Goal: Task Accomplishment & Management: Use online tool/utility

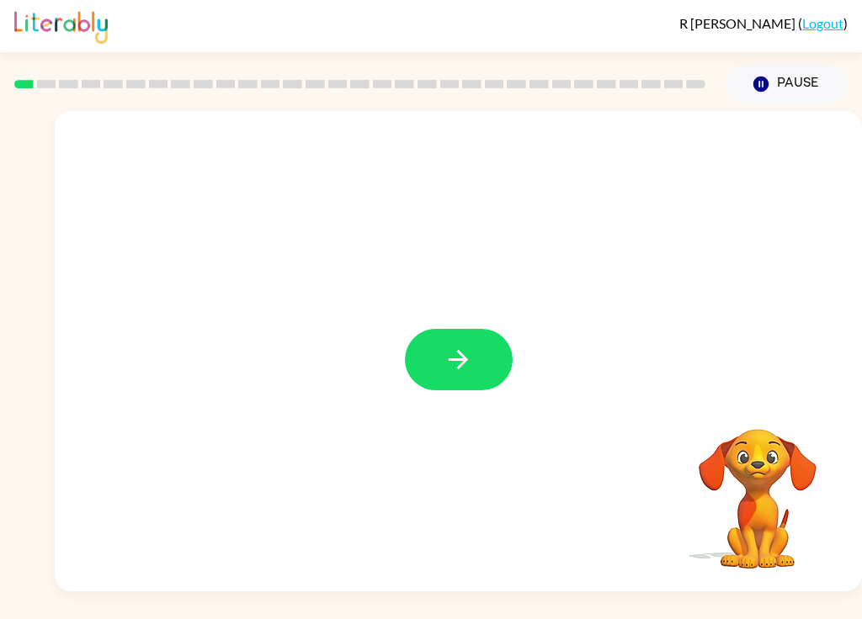
click at [470, 342] on button "button" at bounding box center [459, 359] width 108 height 61
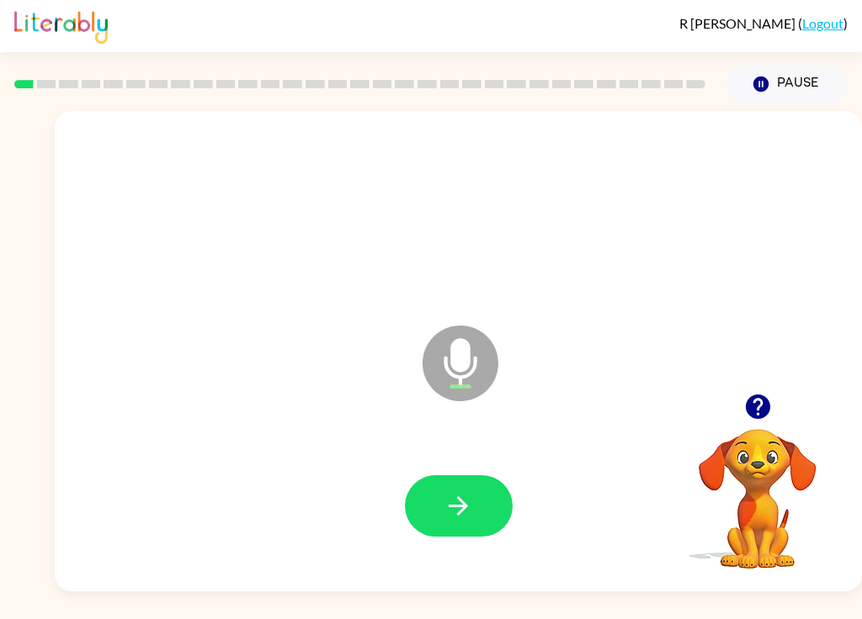
click at [496, 494] on button "button" at bounding box center [459, 505] width 108 height 61
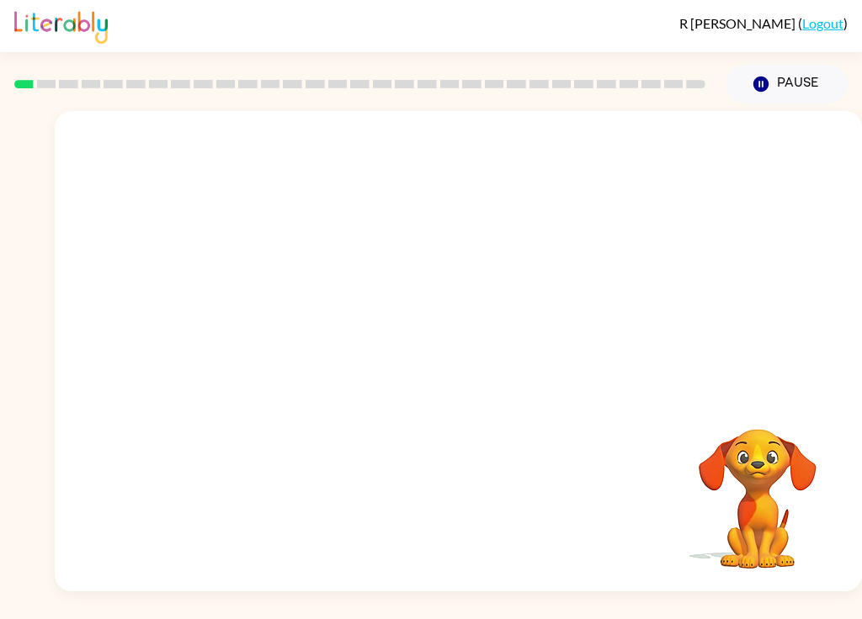
click at [783, 72] on button "Pause Pause" at bounding box center [786, 84] width 122 height 39
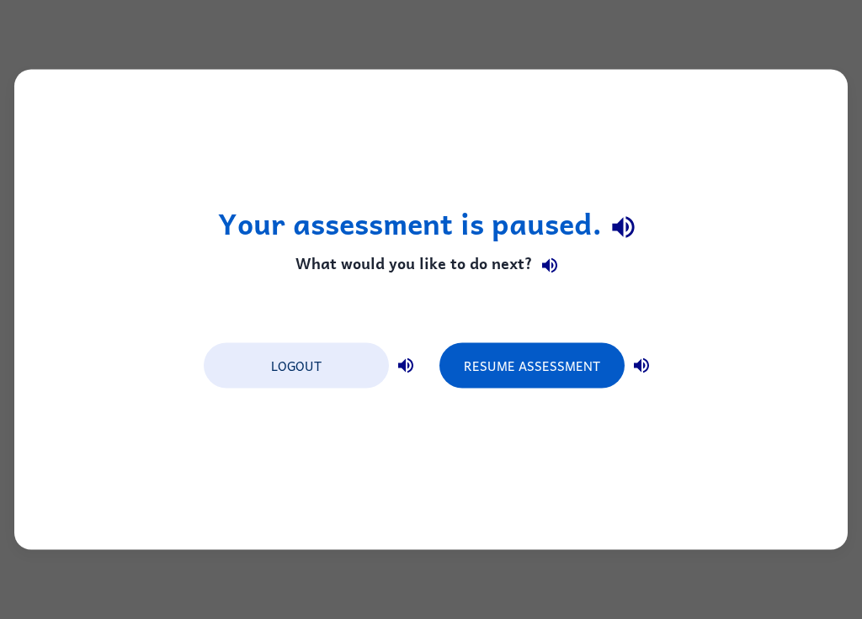
click at [580, 367] on button "Resume Assessment" at bounding box center [531, 365] width 185 height 45
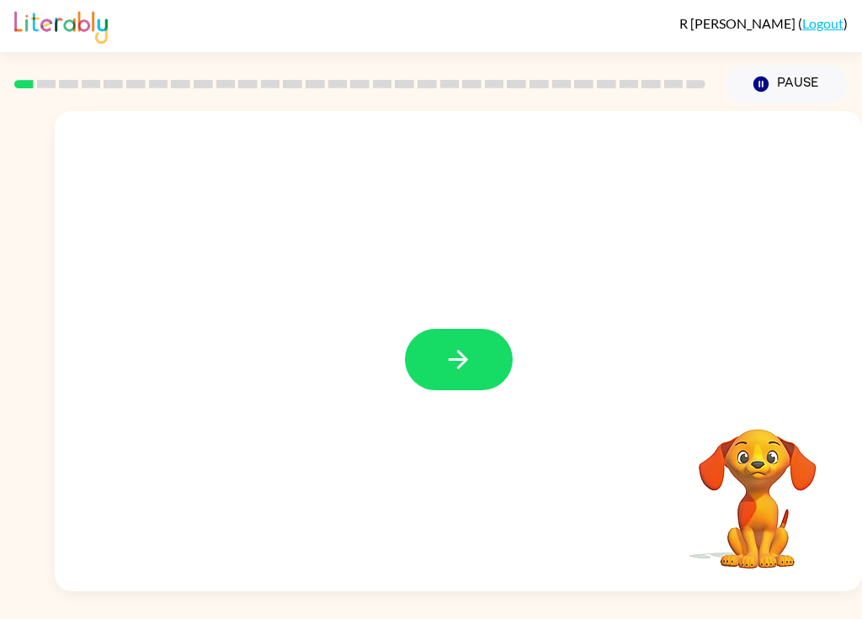
click at [502, 369] on button "button" at bounding box center [459, 359] width 108 height 61
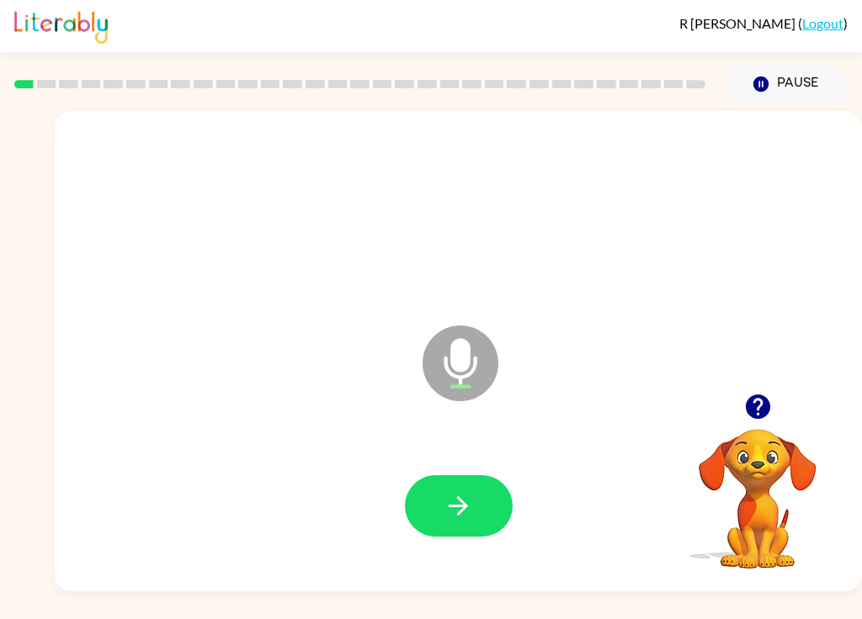
click at [467, 496] on icon "button" at bounding box center [457, 505] width 29 height 29
click at [497, 500] on button "button" at bounding box center [459, 505] width 108 height 61
click at [403, 158] on div at bounding box center [458, 214] width 773 height 138
click at [498, 510] on button "button" at bounding box center [459, 505] width 108 height 61
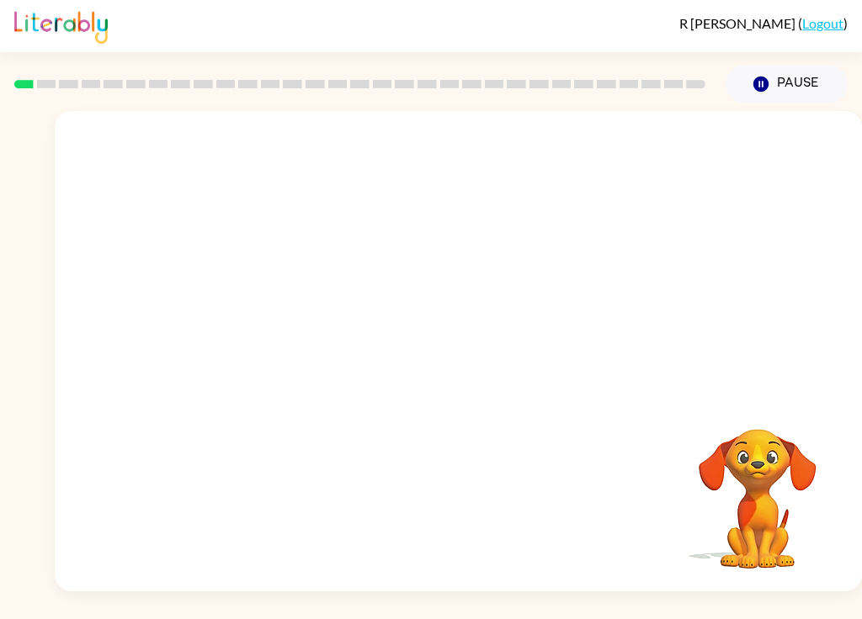
click at [801, 88] on button "Pause Pause" at bounding box center [786, 84] width 122 height 39
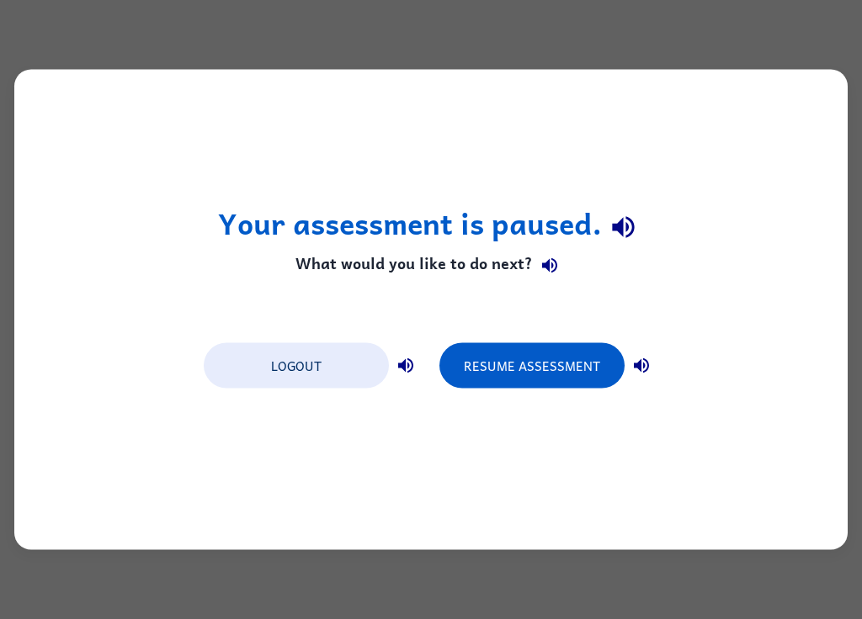
click at [570, 370] on button "Resume Assessment" at bounding box center [531, 365] width 185 height 45
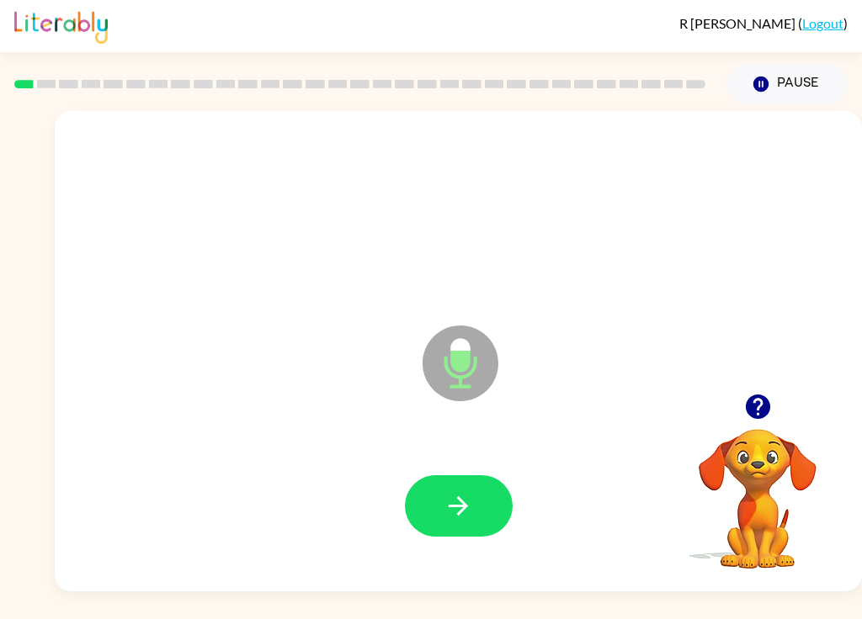
click at [788, 93] on button "Pause Pause" at bounding box center [786, 84] width 122 height 39
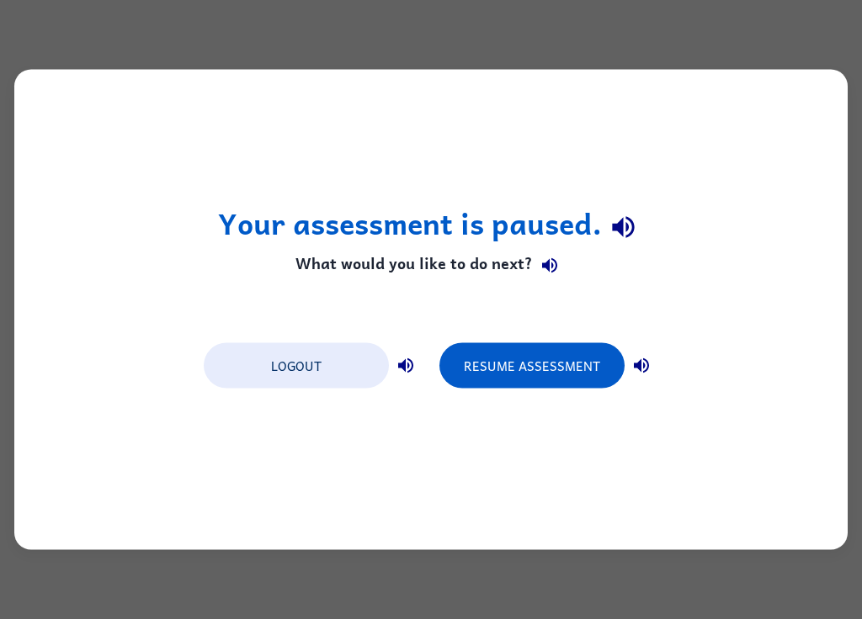
click at [595, 380] on button "Resume Assessment" at bounding box center [531, 365] width 185 height 45
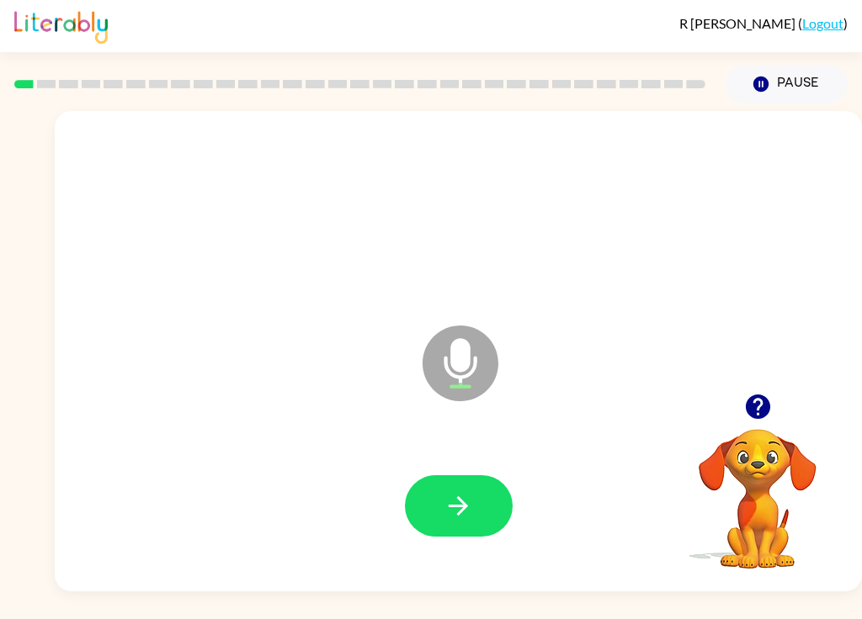
click at [497, 500] on button "button" at bounding box center [459, 505] width 108 height 61
click at [488, 501] on button "button" at bounding box center [459, 505] width 108 height 61
click at [480, 503] on button "button" at bounding box center [459, 505] width 108 height 61
click at [484, 496] on button "button" at bounding box center [459, 505] width 108 height 61
click at [503, 496] on button "button" at bounding box center [459, 505] width 108 height 61
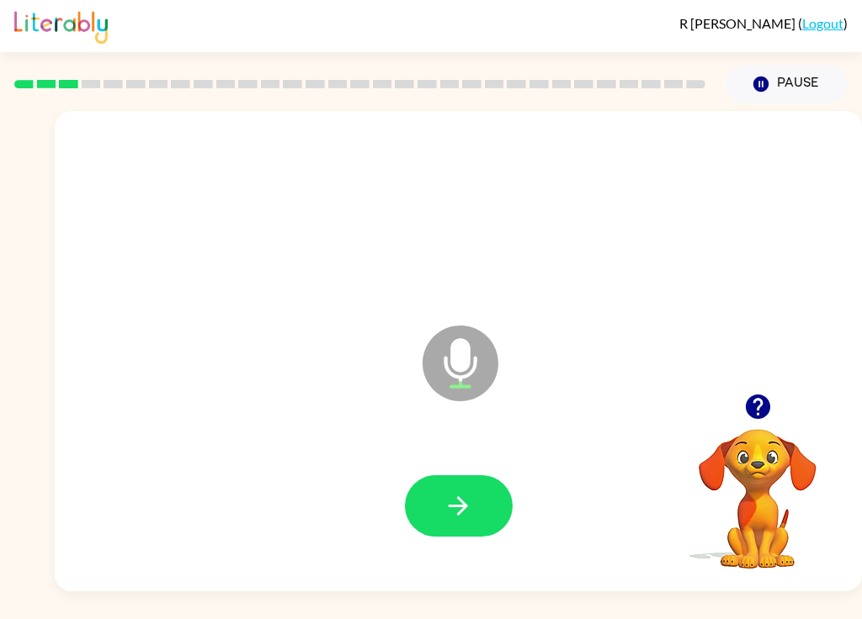
click at [491, 496] on button "button" at bounding box center [459, 505] width 108 height 61
click at [512, 489] on div at bounding box center [458, 507] width 773 height 138
click at [504, 492] on button "button" at bounding box center [459, 505] width 108 height 61
click at [502, 522] on button "button" at bounding box center [459, 505] width 108 height 61
click at [502, 499] on button "button" at bounding box center [459, 505] width 108 height 61
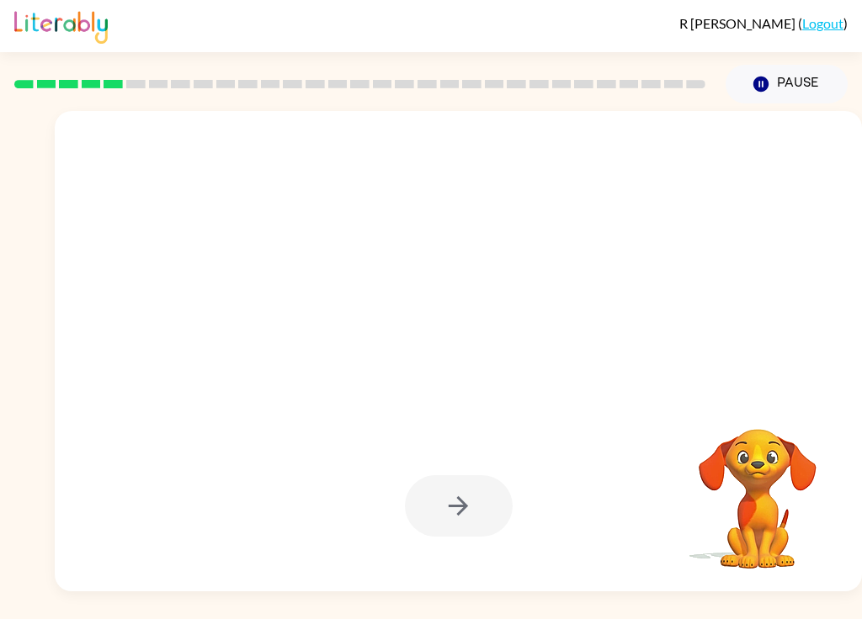
click at [147, 348] on div at bounding box center [418, 321] width 693 height 61
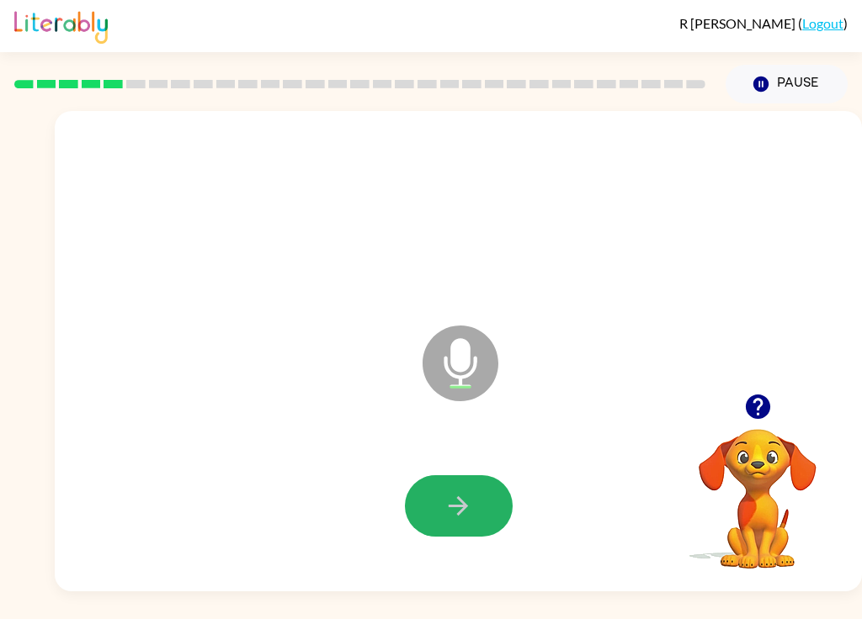
click at [473, 481] on button "button" at bounding box center [459, 505] width 108 height 61
click at [474, 504] on button "button" at bounding box center [459, 505] width 108 height 61
click at [505, 464] on div at bounding box center [458, 507] width 773 height 138
click at [502, 496] on button "button" at bounding box center [459, 505] width 108 height 61
click at [485, 496] on button "button" at bounding box center [459, 505] width 108 height 61
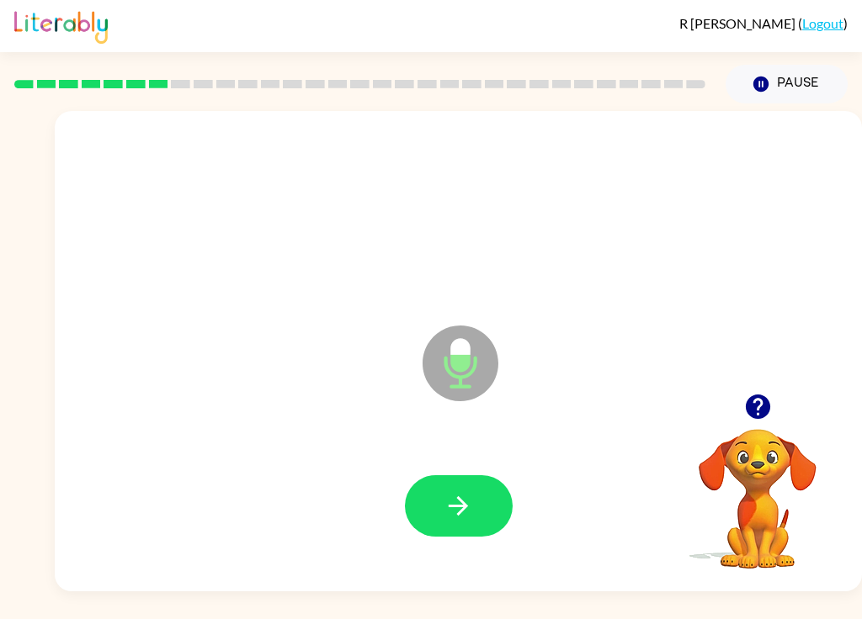
click at [490, 502] on button "button" at bounding box center [459, 505] width 108 height 61
click at [495, 486] on button "button" at bounding box center [459, 505] width 108 height 61
click at [491, 509] on button "button" at bounding box center [459, 505] width 108 height 61
click at [482, 513] on button "button" at bounding box center [459, 505] width 108 height 61
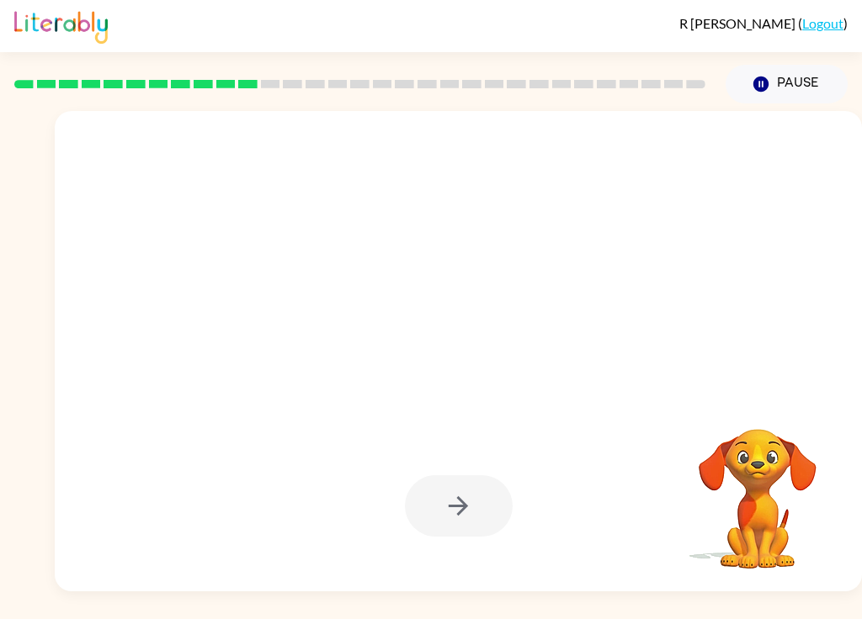
click at [742, 461] on video "Your browser must support playing .mp4 files to use Literably. Please try using…" at bounding box center [757, 487] width 168 height 168
click at [786, 87] on button "Pause Pause" at bounding box center [786, 84] width 122 height 39
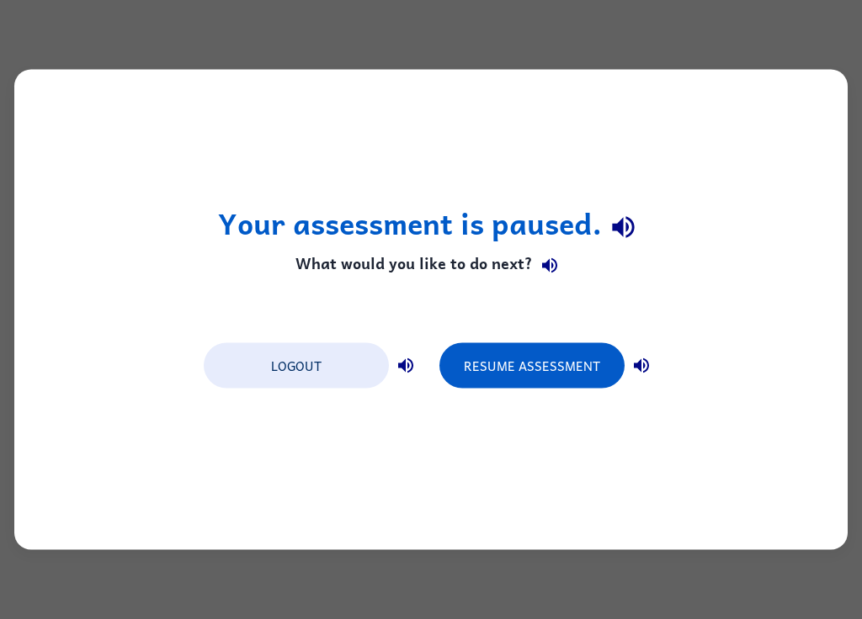
click at [787, 50] on div "Your assessment is paused. What would you like to do next? Logout Resume Assess…" at bounding box center [431, 309] width 862 height 619
click at [815, 42] on div "Your assessment is paused. What would you like to do next? Logout Resume Assess…" at bounding box center [431, 309] width 862 height 619
click at [820, 42] on div "Your assessment is paused. What would you like to do next? Logout Resume Assess…" at bounding box center [431, 309] width 862 height 619
click at [755, 88] on div "Your assessment is paused. What would you like to do next? Logout Resume Assess…" at bounding box center [430, 310] width 833 height 481
click at [772, 566] on div "Your assessment is paused. What would you like to do next? Logout Resume Assess…" at bounding box center [431, 309] width 862 height 619
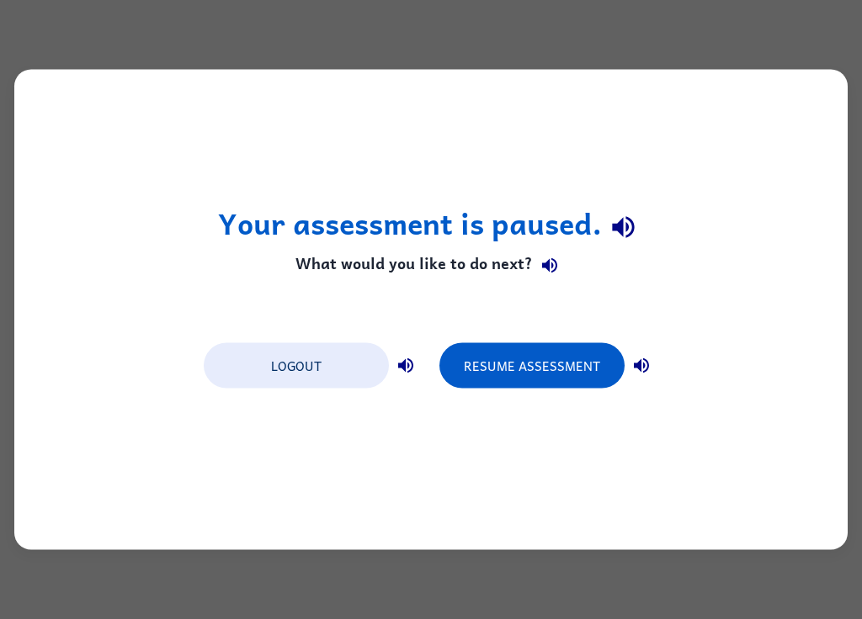
click at [758, 457] on div "Your assessment is paused. What would you like to do next? Logout Resume Assess…" at bounding box center [430, 310] width 833 height 481
click at [757, 457] on div "Your assessment is paused. What would you like to do next? Logout Resume Assess…" at bounding box center [430, 310] width 833 height 481
click at [600, 377] on button "Resume Assessment" at bounding box center [531, 365] width 185 height 45
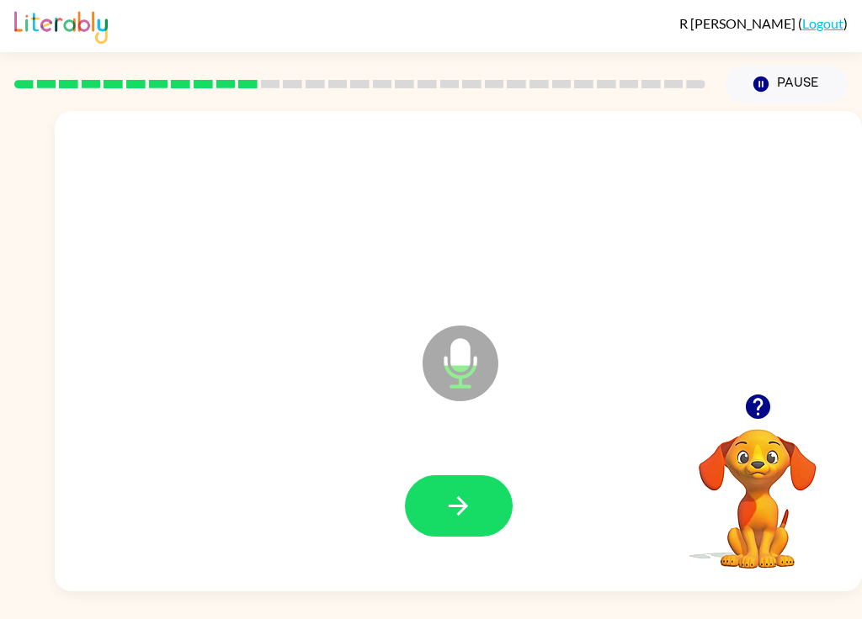
click at [478, 501] on button "button" at bounding box center [459, 505] width 108 height 61
click at [484, 495] on button "button" at bounding box center [459, 505] width 108 height 61
click at [470, 502] on icon "button" at bounding box center [457, 505] width 29 height 29
click at [765, 84] on icon "button" at bounding box center [760, 84] width 15 height 15
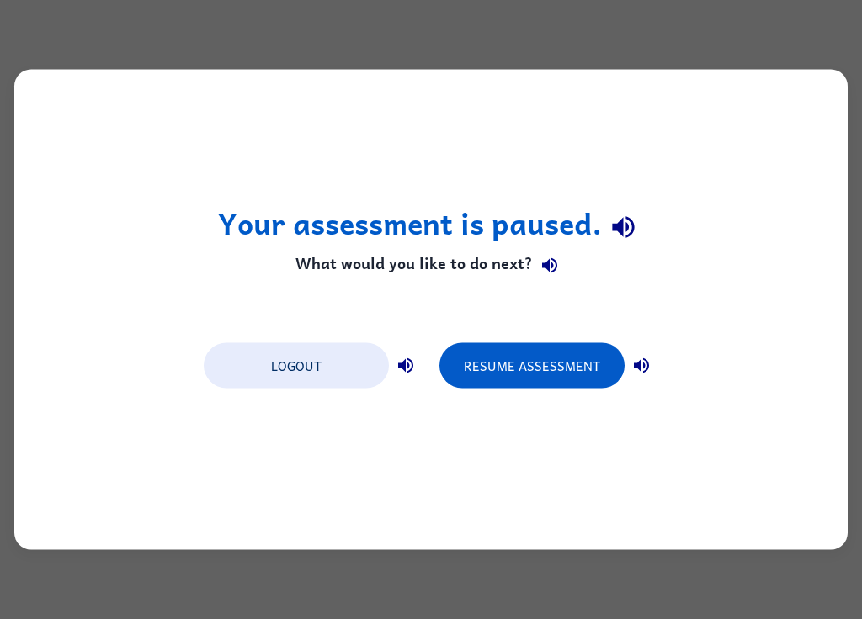
click at [560, 369] on button "Resume Assessment" at bounding box center [531, 365] width 185 height 45
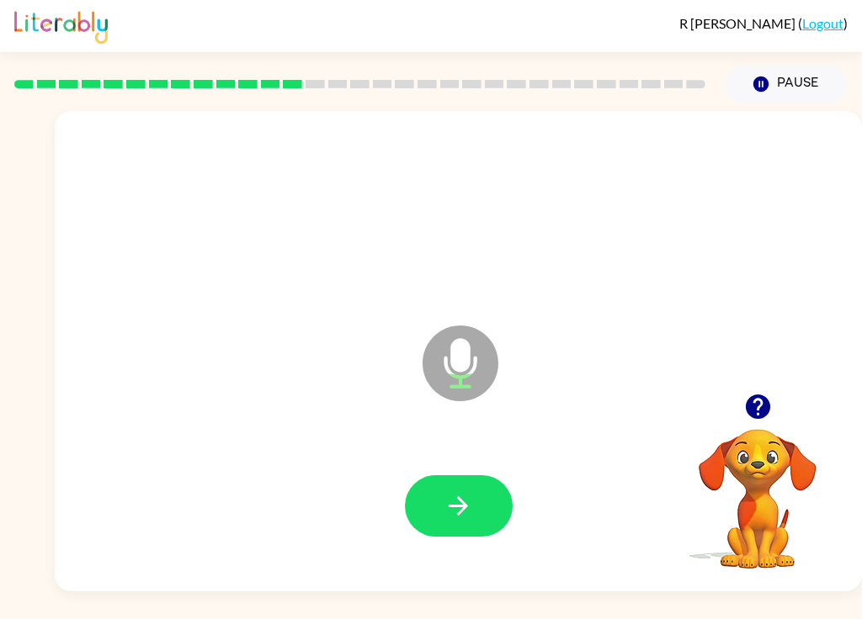
click at [792, 86] on button "Pause Pause" at bounding box center [786, 84] width 122 height 39
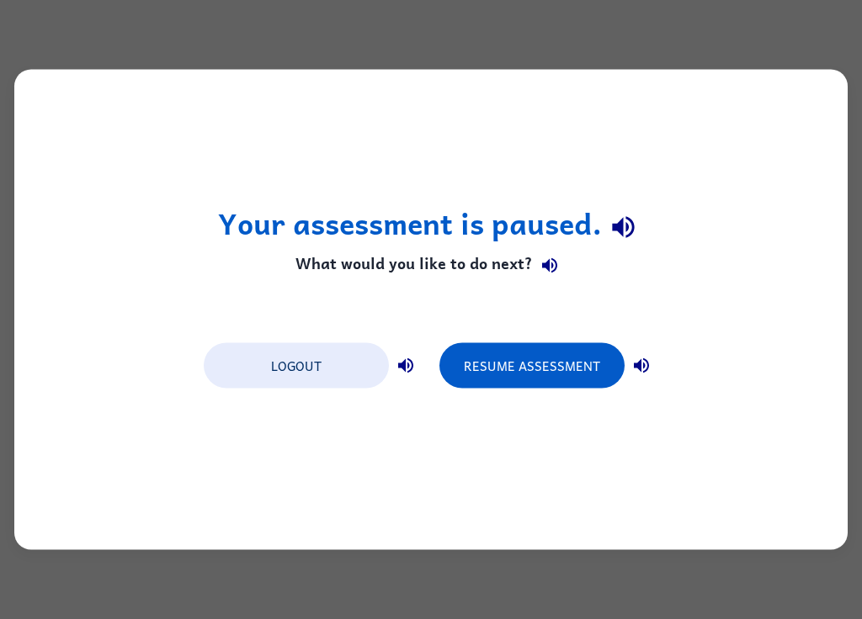
click at [577, 364] on button "Resume Assessment" at bounding box center [531, 365] width 185 height 45
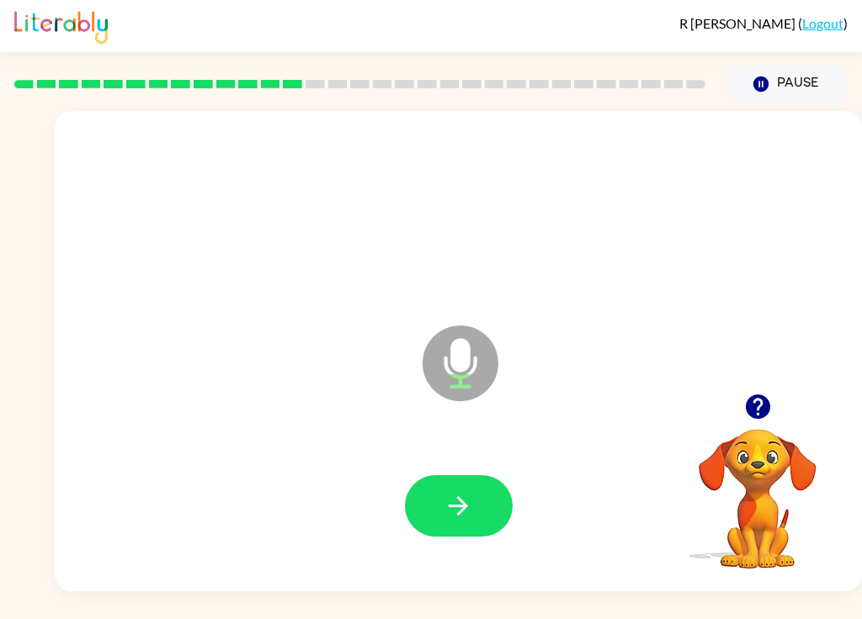
click at [799, 97] on button "Pause Pause" at bounding box center [786, 84] width 122 height 39
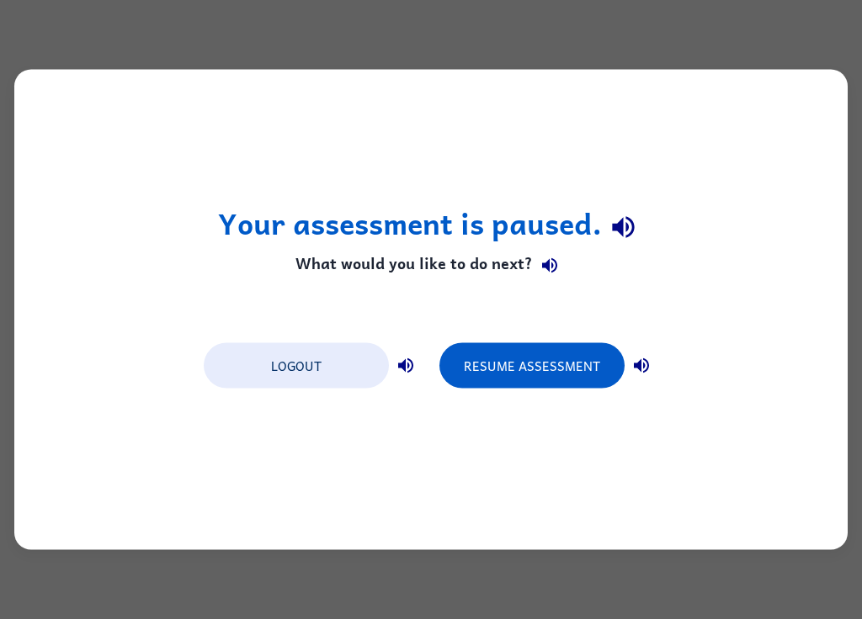
click at [591, 353] on button "Resume Assessment" at bounding box center [531, 365] width 185 height 45
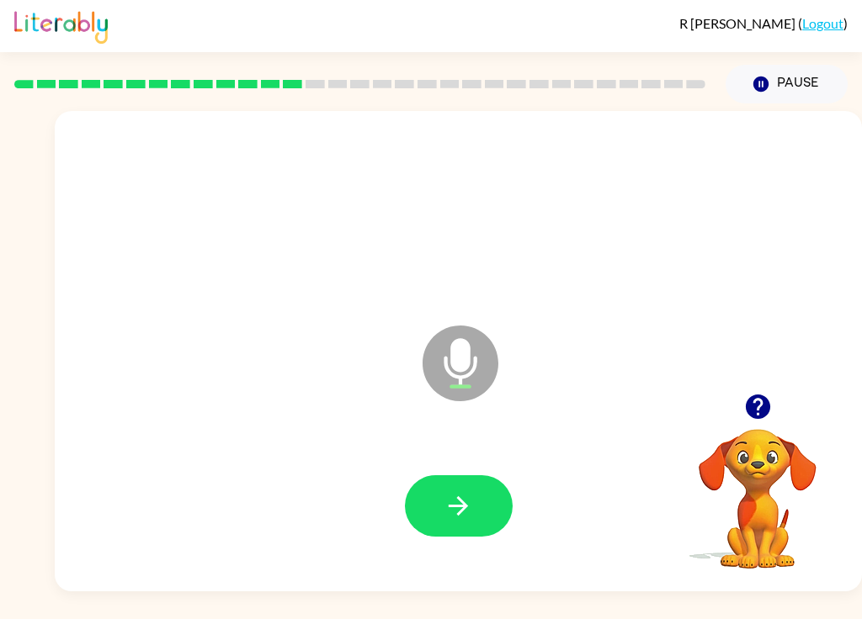
click at [505, 501] on button "button" at bounding box center [459, 505] width 108 height 61
click at [486, 506] on button "button" at bounding box center [459, 505] width 108 height 61
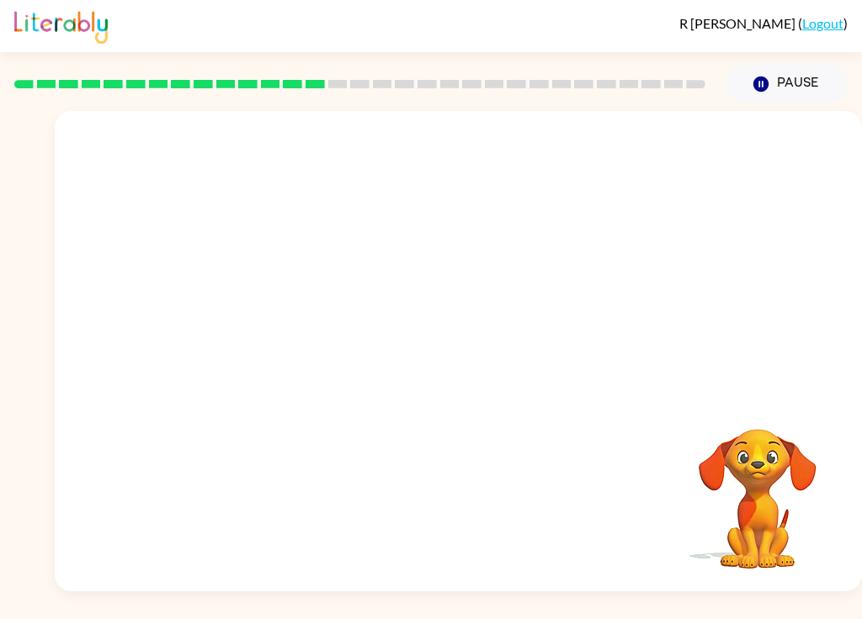
click at [791, 103] on button "Pause Pause" at bounding box center [786, 84] width 122 height 39
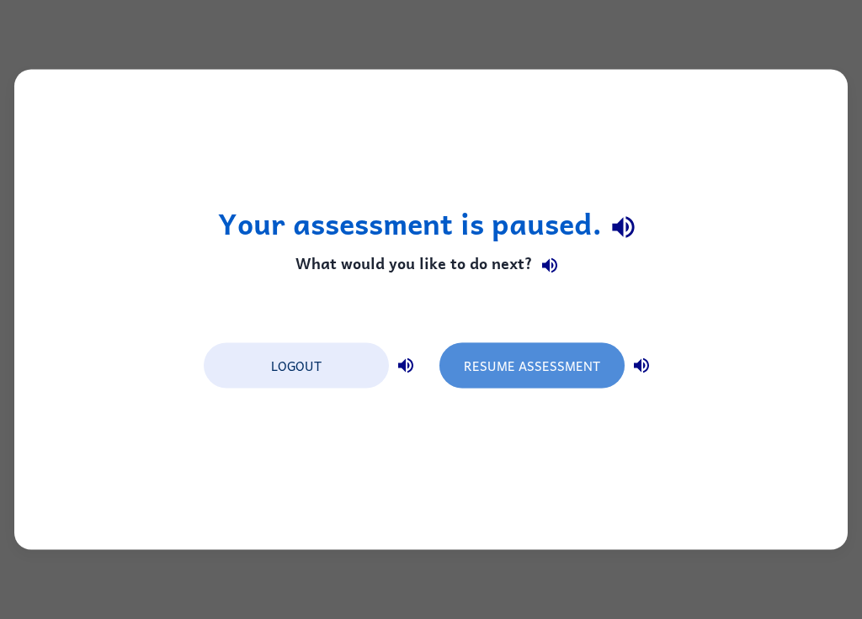
click at [583, 386] on button "Resume Assessment" at bounding box center [531, 365] width 185 height 45
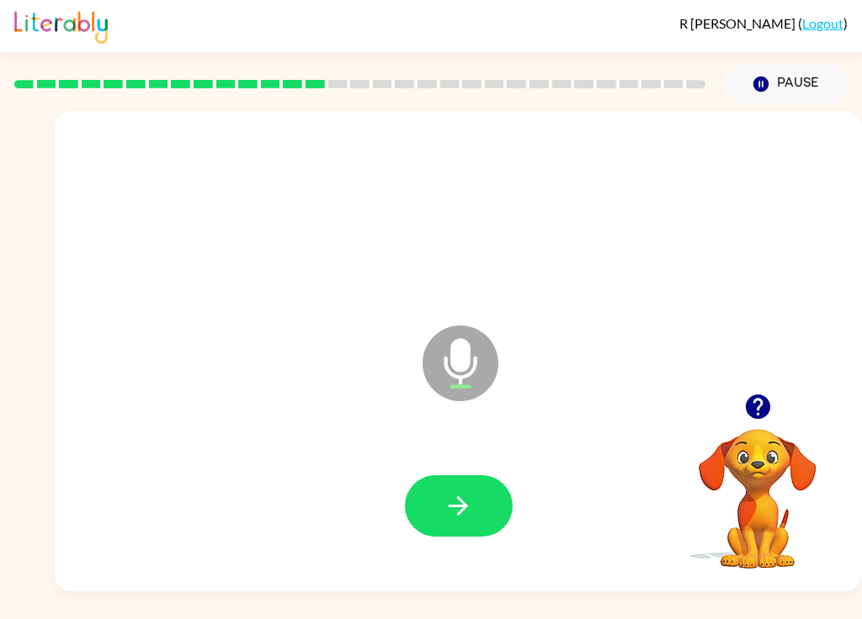
click at [492, 498] on button "button" at bounding box center [459, 505] width 108 height 61
click at [481, 488] on button "button" at bounding box center [459, 505] width 108 height 61
click at [459, 486] on button "button" at bounding box center [459, 505] width 108 height 61
click at [816, 55] on div "Pause Pause" at bounding box center [430, 82] width 833 height 61
click at [815, 75] on button "Pause Pause" at bounding box center [786, 84] width 122 height 39
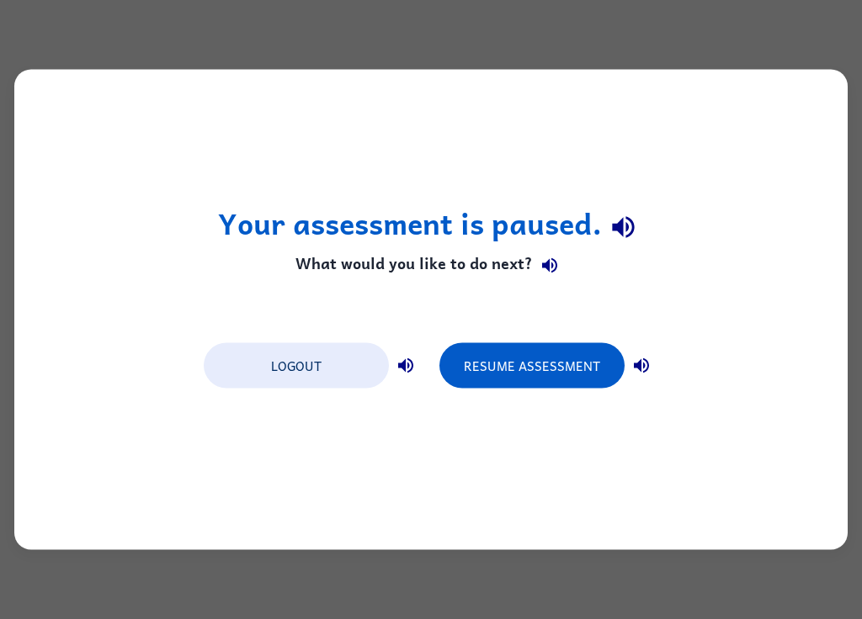
click at [587, 367] on button "Resume Assessment" at bounding box center [531, 365] width 185 height 45
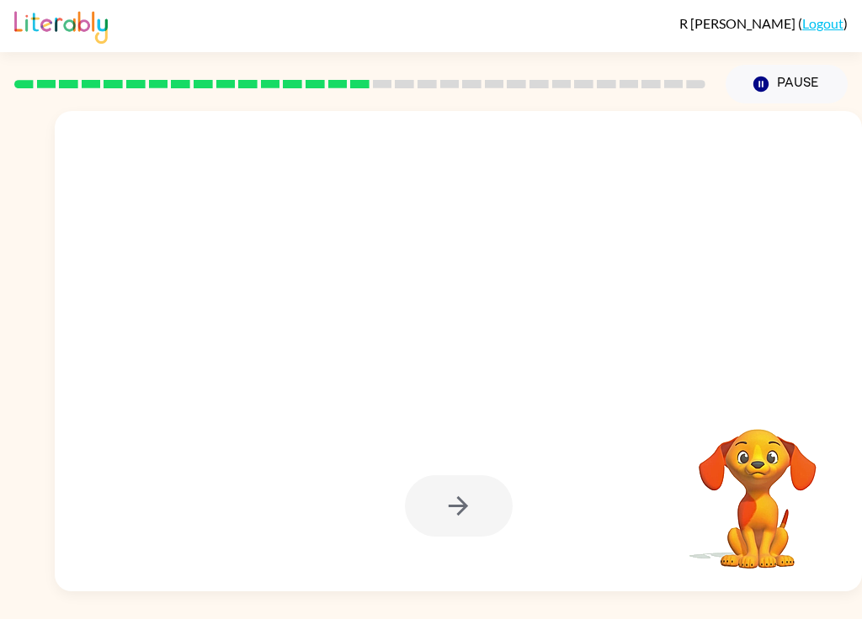
click at [735, 316] on div at bounding box center [418, 321] width 693 height 61
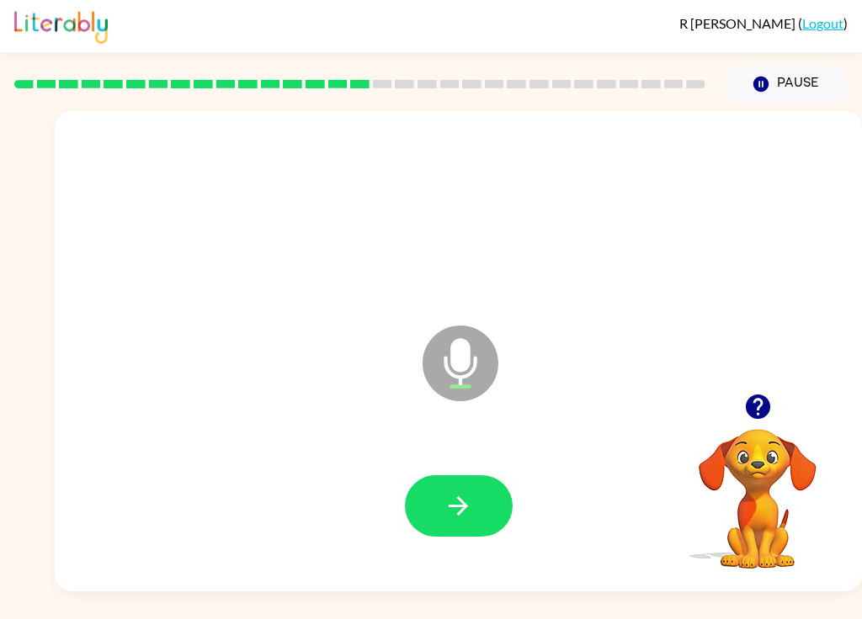
click at [510, 496] on button "button" at bounding box center [459, 505] width 108 height 61
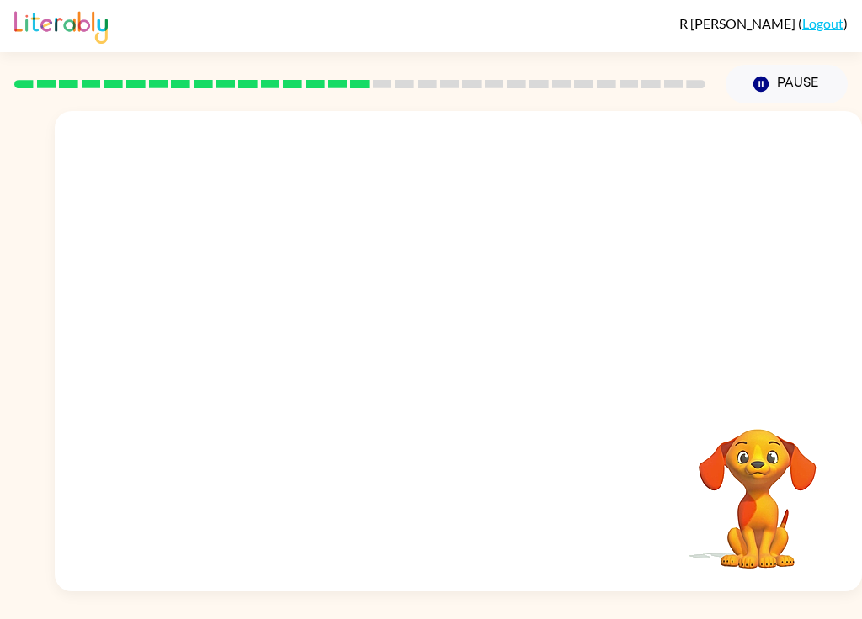
click at [857, 478] on div at bounding box center [458, 351] width 807 height 481
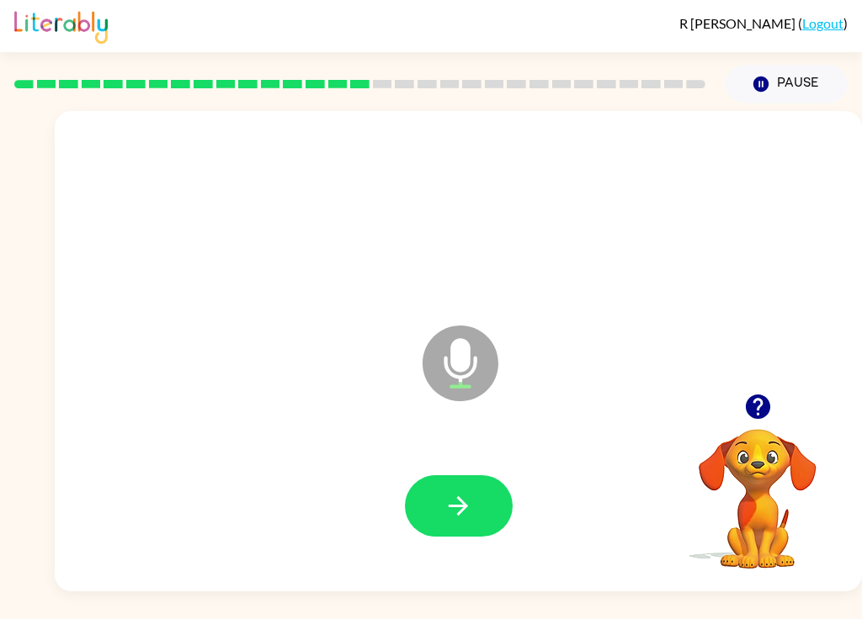
click at [506, 499] on button "button" at bounding box center [459, 505] width 108 height 61
click at [504, 512] on button "button" at bounding box center [459, 505] width 108 height 61
click at [504, 493] on button "button" at bounding box center [459, 505] width 108 height 61
click at [487, 490] on button "button" at bounding box center [459, 505] width 108 height 61
click at [488, 507] on button "button" at bounding box center [459, 505] width 108 height 61
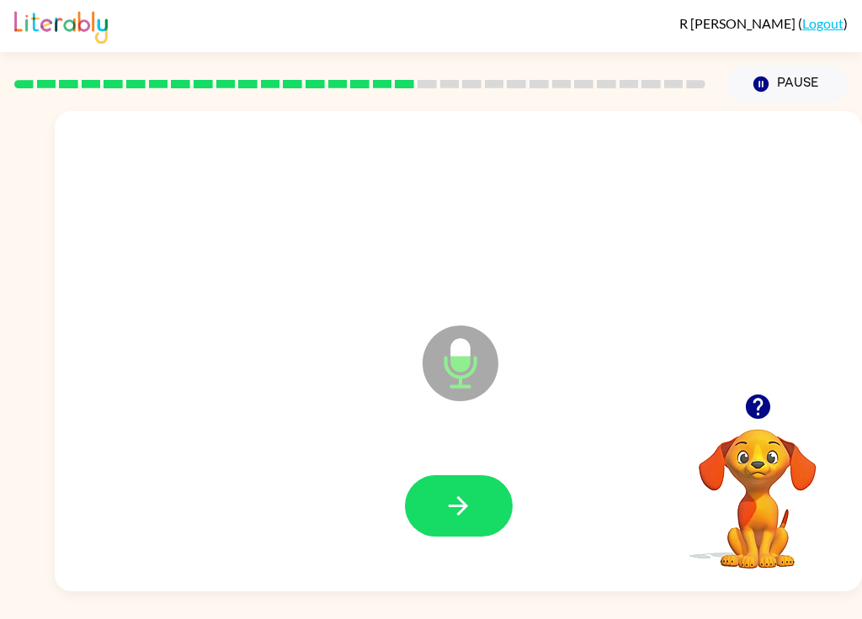
click at [511, 514] on button "button" at bounding box center [459, 505] width 108 height 61
click at [502, 487] on button "button" at bounding box center [459, 505] width 108 height 61
click at [472, 503] on icon "button" at bounding box center [457, 505] width 29 height 29
click at [500, 495] on button "button" at bounding box center [459, 505] width 108 height 61
click at [473, 489] on button "button" at bounding box center [459, 505] width 108 height 61
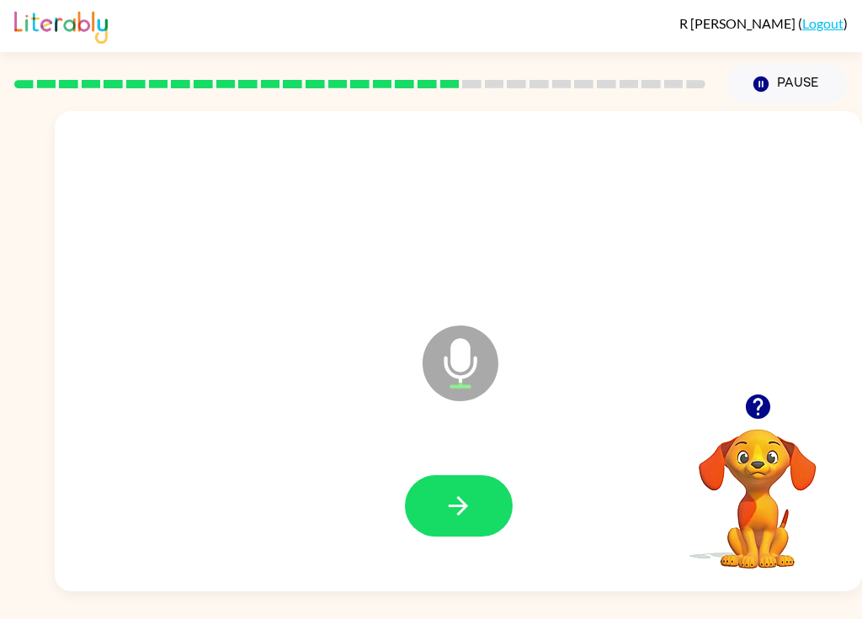
click at [478, 501] on button "button" at bounding box center [459, 505] width 108 height 61
click at [486, 502] on button "button" at bounding box center [459, 505] width 108 height 61
click at [504, 506] on button "button" at bounding box center [459, 505] width 108 height 61
click at [499, 487] on button "button" at bounding box center [459, 505] width 108 height 61
click at [471, 512] on icon "button" at bounding box center [457, 505] width 29 height 29
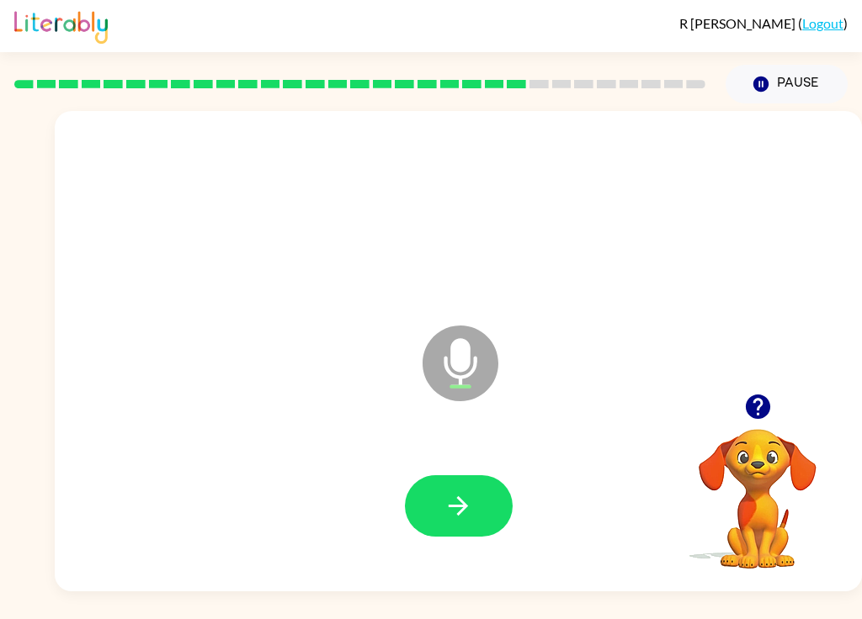
click at [489, 488] on button "button" at bounding box center [459, 505] width 108 height 61
click at [501, 503] on button "button" at bounding box center [459, 505] width 108 height 61
click at [487, 496] on button "button" at bounding box center [459, 505] width 108 height 61
click at [469, 491] on button "button" at bounding box center [459, 505] width 108 height 61
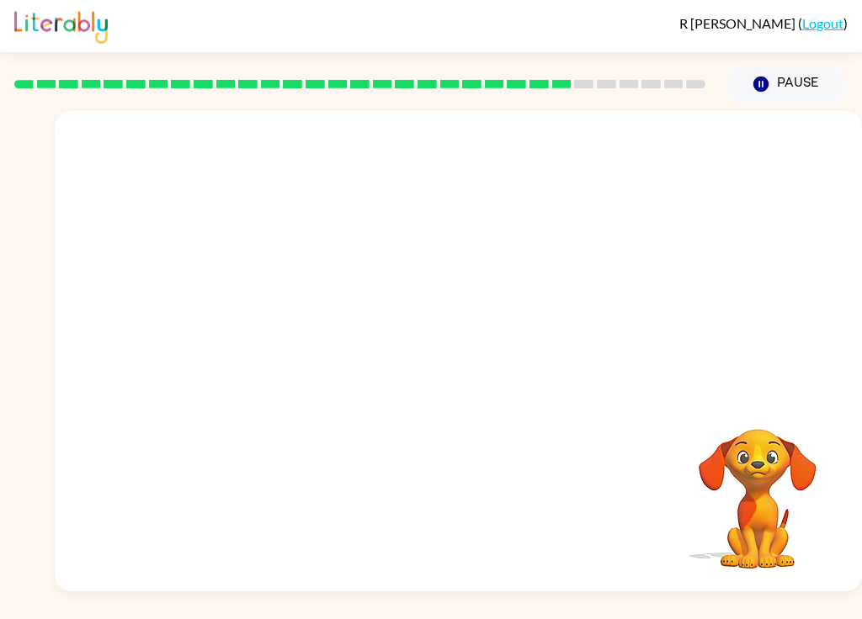
click at [813, 82] on button "Pause Pause" at bounding box center [786, 84] width 122 height 39
click at [812, 93] on button "Pause Pause" at bounding box center [786, 84] width 122 height 39
click at [811, 88] on button "Pause Pause" at bounding box center [786, 84] width 122 height 39
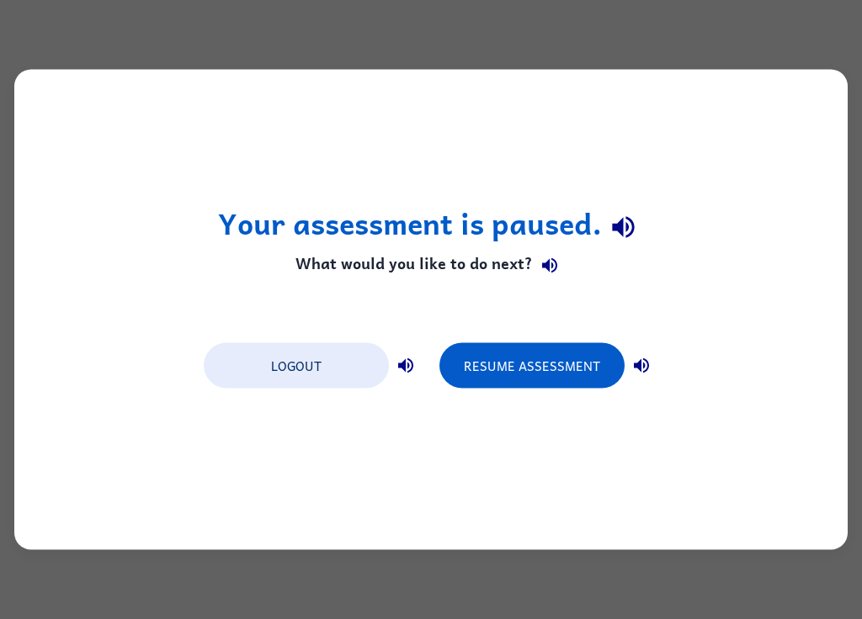
click at [594, 379] on button "Resume Assessment" at bounding box center [531, 365] width 185 height 45
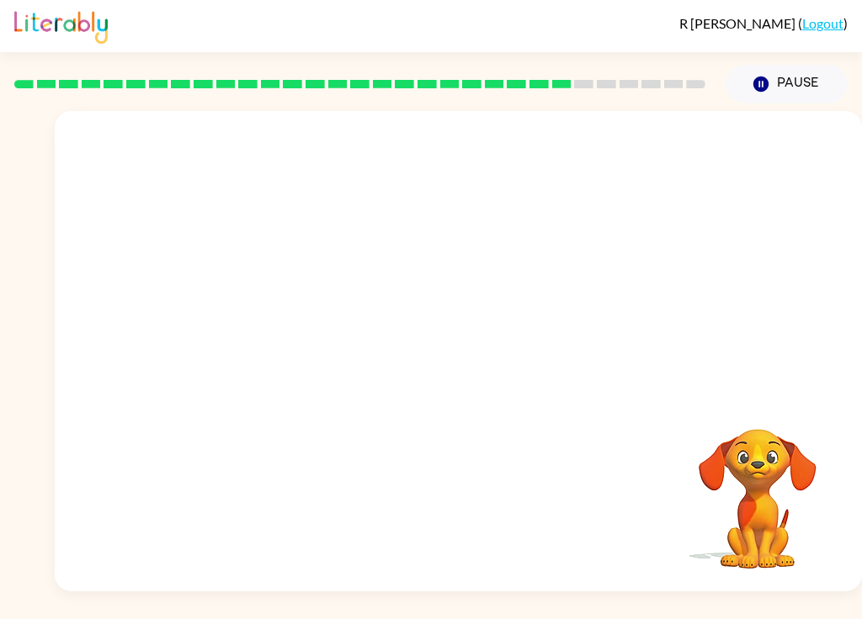
click at [788, 99] on button "Pause Pause" at bounding box center [786, 84] width 122 height 39
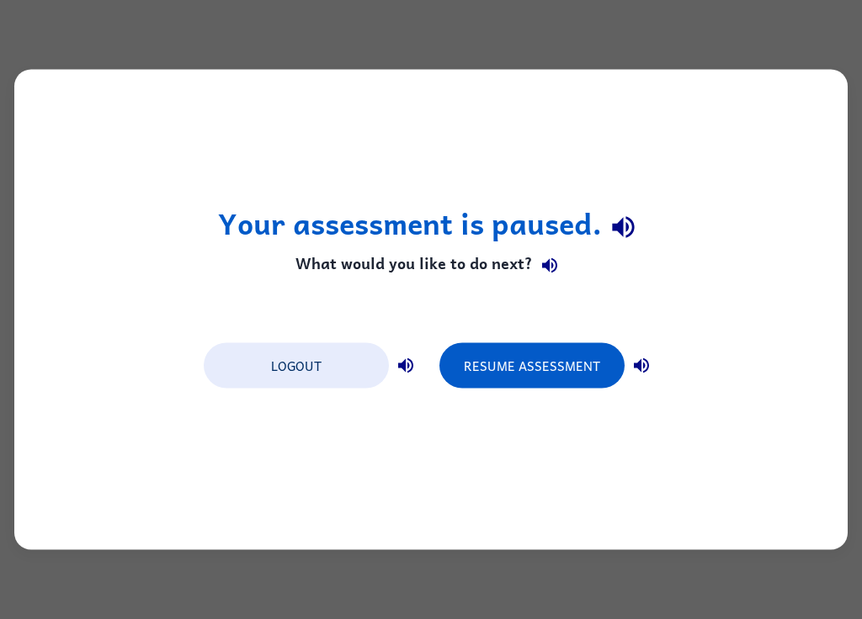
click at [595, 364] on button "Resume Assessment" at bounding box center [531, 365] width 185 height 45
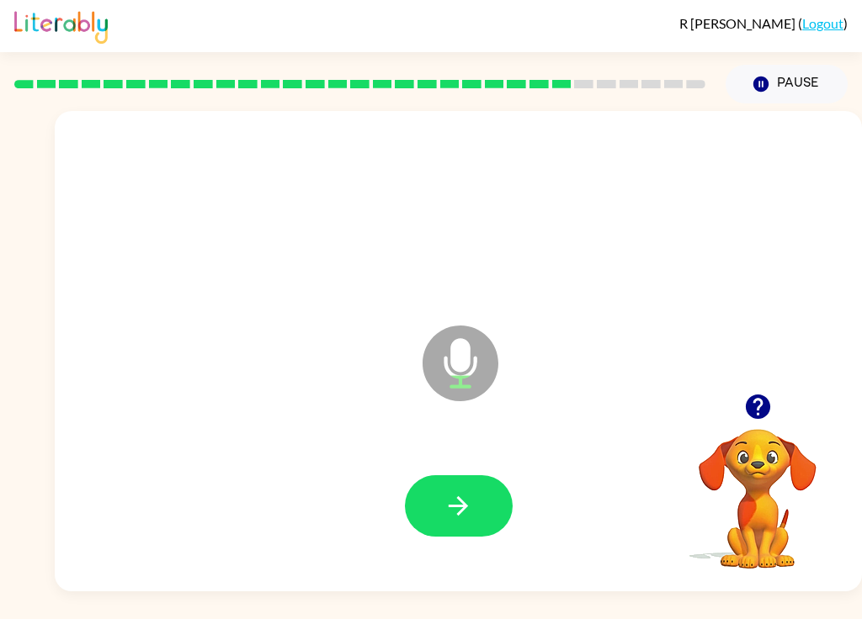
click at [498, 513] on button "button" at bounding box center [459, 505] width 108 height 61
click at [493, 495] on button "button" at bounding box center [459, 505] width 108 height 61
click at [491, 492] on button "button" at bounding box center [459, 505] width 108 height 61
click at [477, 486] on button "button" at bounding box center [459, 505] width 108 height 61
click at [489, 486] on button "button" at bounding box center [459, 505] width 108 height 61
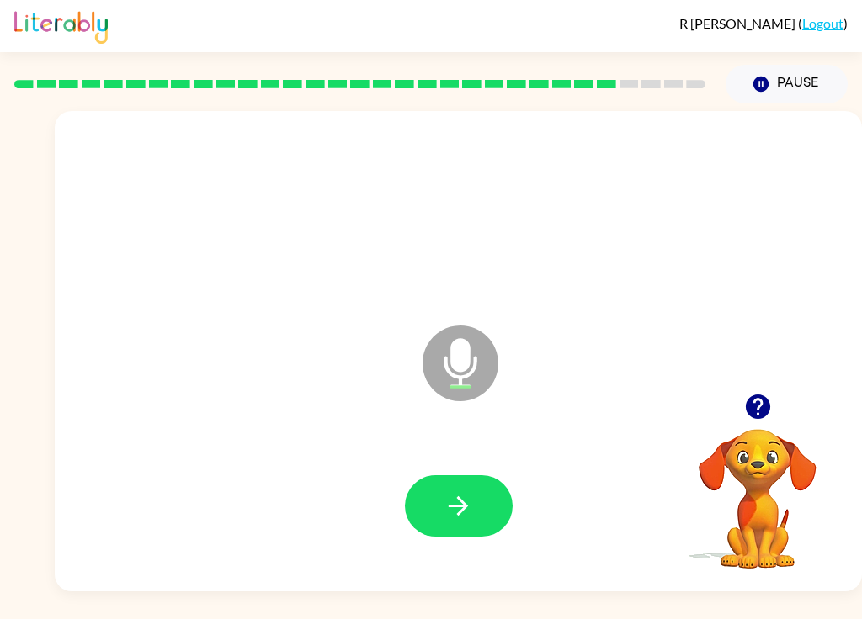
click at [511, 501] on button "button" at bounding box center [459, 505] width 108 height 61
click at [492, 493] on button "button" at bounding box center [459, 505] width 108 height 61
click at [475, 500] on button "button" at bounding box center [459, 505] width 108 height 61
click at [473, 496] on button "button" at bounding box center [459, 505] width 108 height 61
click at [495, 504] on button "button" at bounding box center [459, 505] width 108 height 61
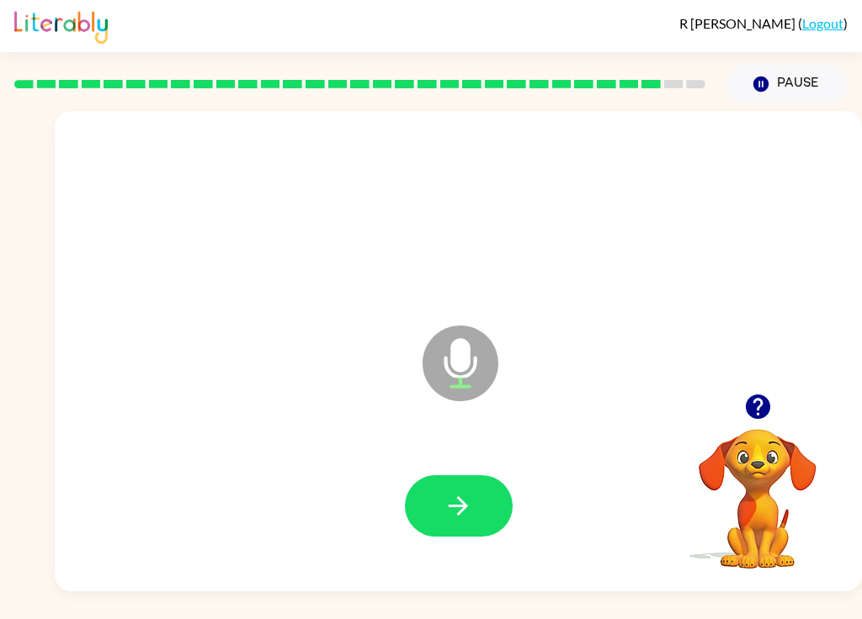
click at [474, 496] on button "button" at bounding box center [459, 505] width 108 height 61
click at [497, 493] on button "button" at bounding box center [459, 505] width 108 height 61
click at [480, 496] on button "button" at bounding box center [459, 505] width 108 height 61
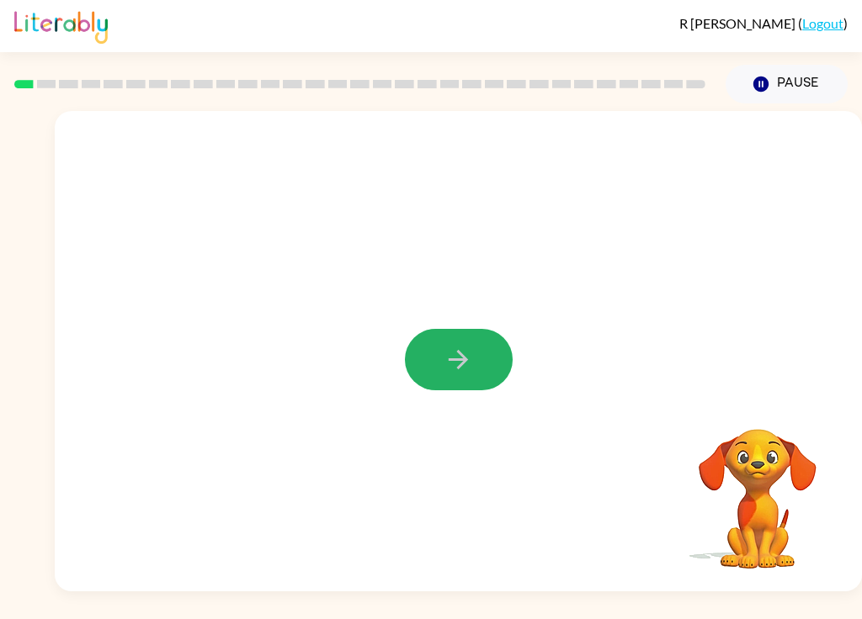
click at [485, 372] on button "button" at bounding box center [459, 359] width 108 height 61
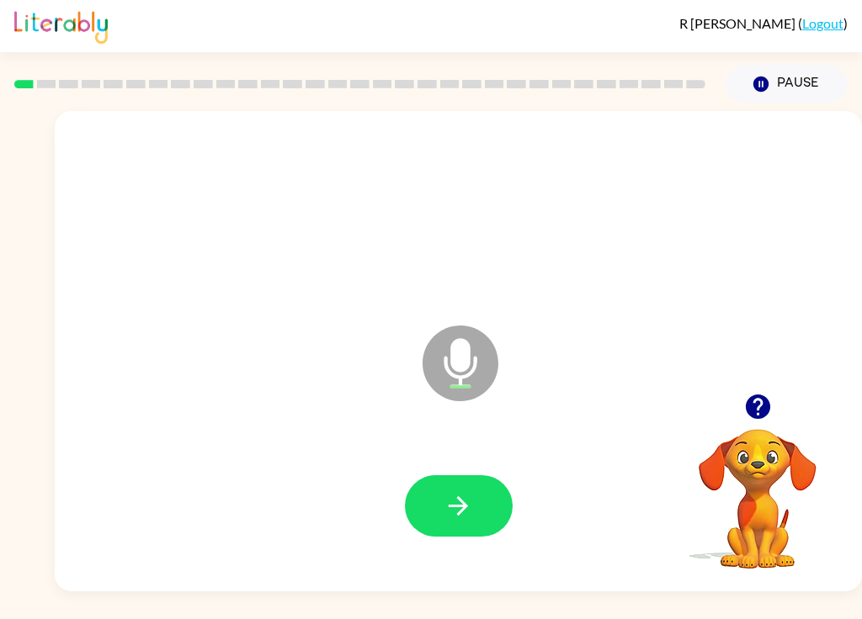
click at [486, 486] on button "button" at bounding box center [459, 505] width 108 height 61
click at [481, 498] on button "button" at bounding box center [459, 505] width 108 height 61
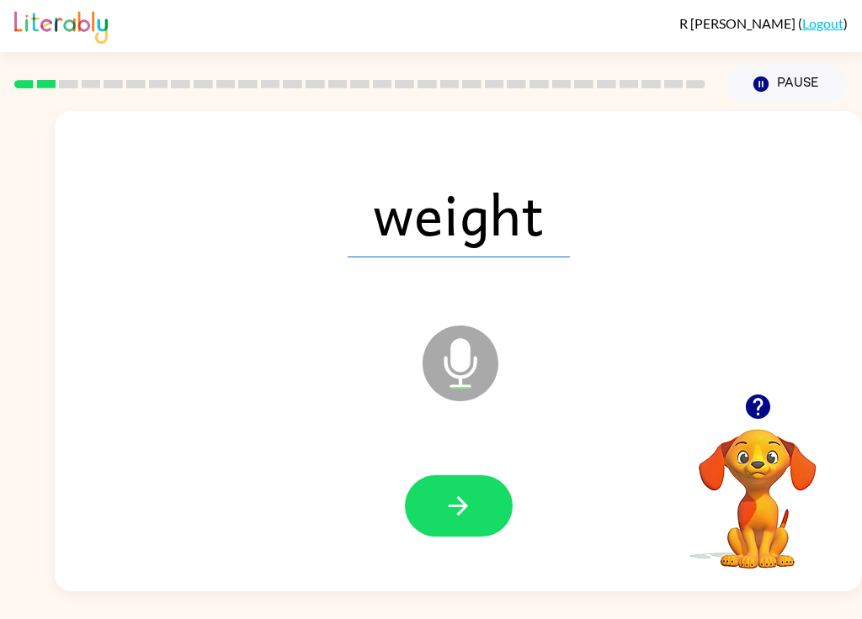
click at [492, 499] on button "button" at bounding box center [459, 505] width 108 height 61
click at [484, 498] on button "button" at bounding box center [459, 505] width 108 height 61
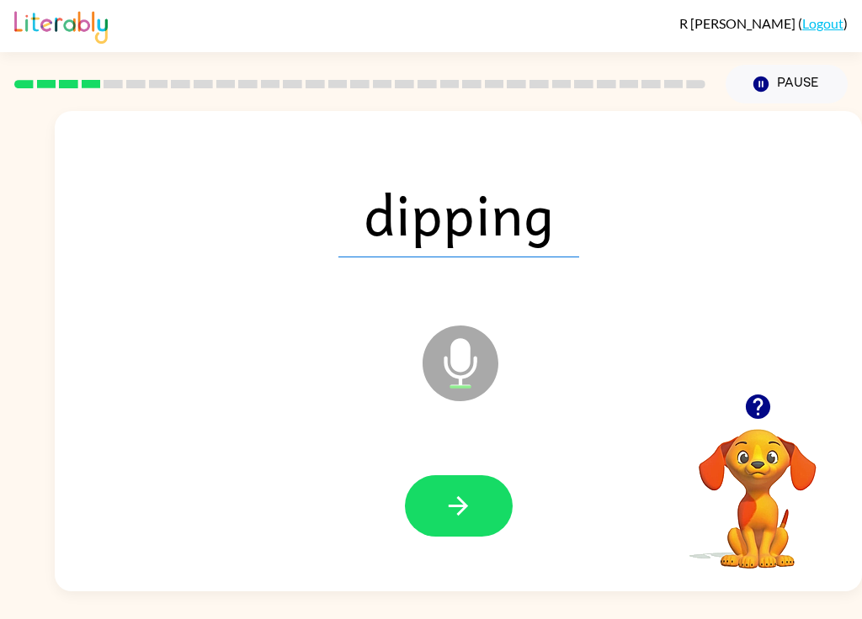
click at [463, 499] on icon "button" at bounding box center [457, 505] width 29 height 29
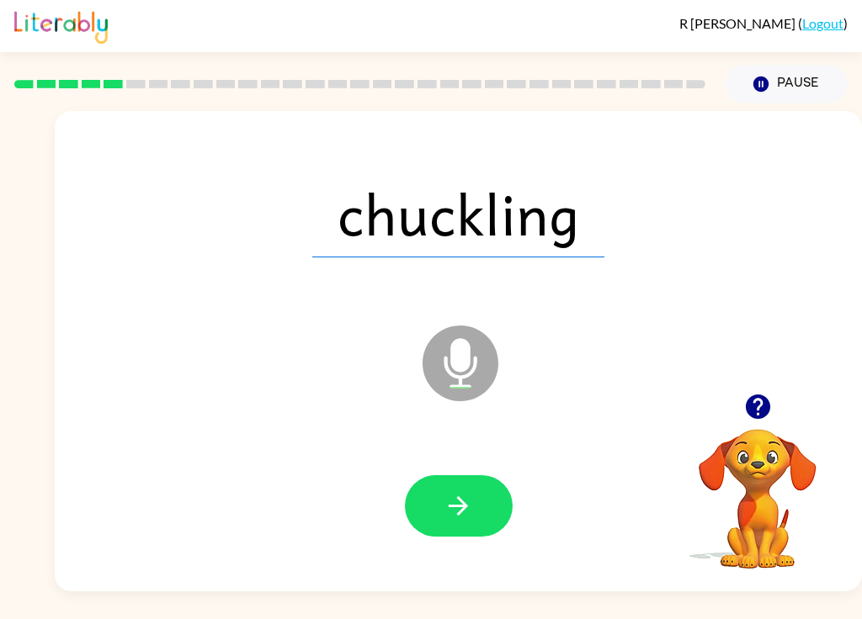
click at [468, 500] on icon "button" at bounding box center [457, 505] width 29 height 29
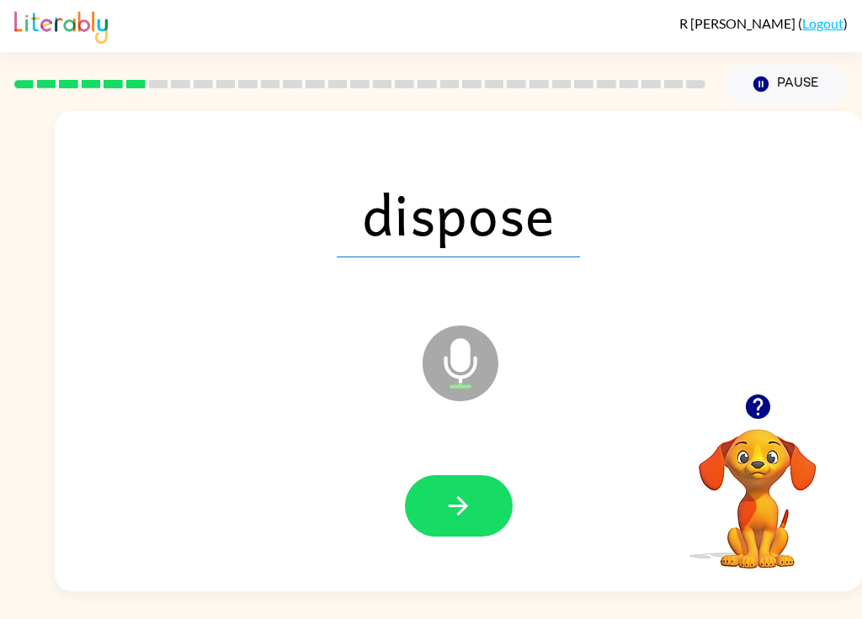
click at [485, 490] on button "button" at bounding box center [459, 505] width 108 height 61
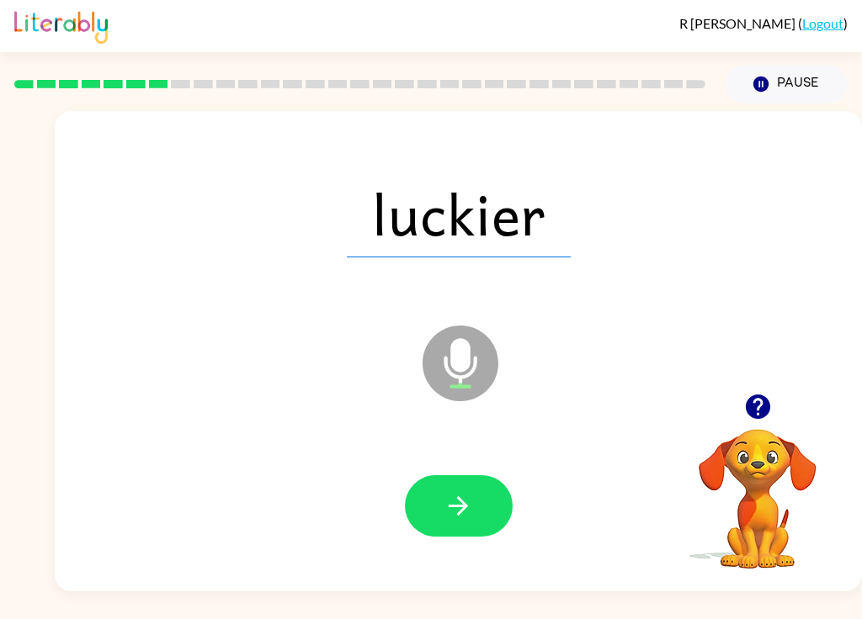
click at [462, 511] on icon "button" at bounding box center [458, 505] width 19 height 19
click at [454, 500] on icon "button" at bounding box center [457, 505] width 29 height 29
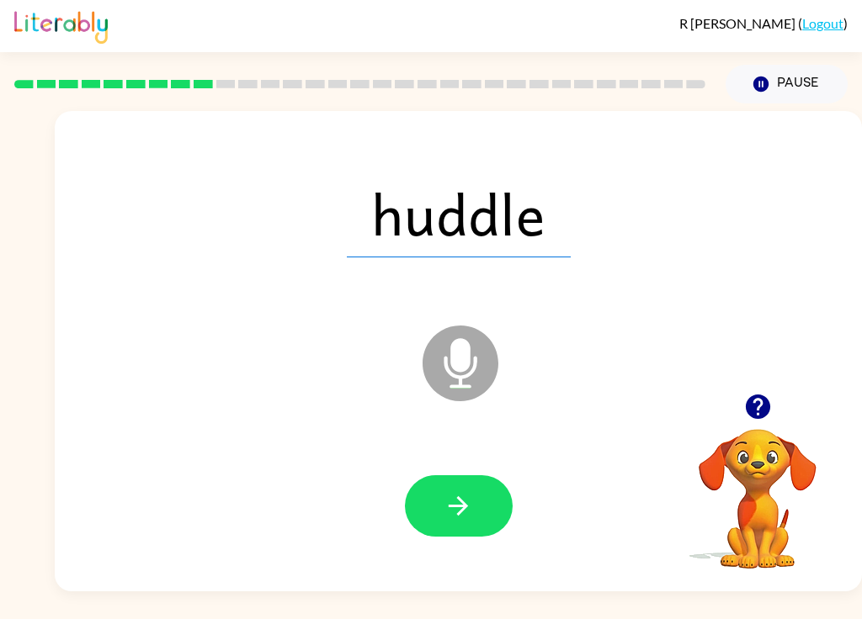
click at [487, 503] on button "button" at bounding box center [459, 505] width 108 height 61
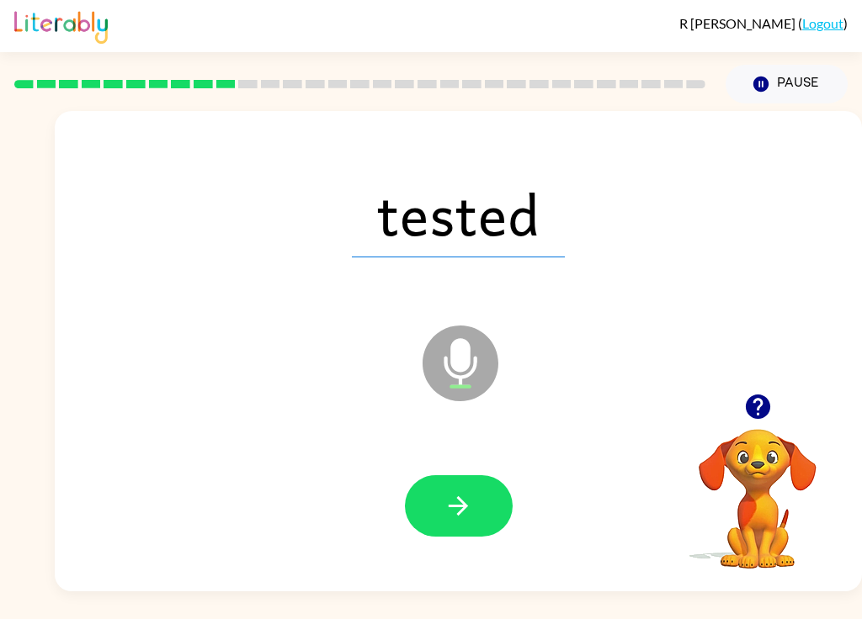
click at [485, 507] on button "button" at bounding box center [459, 505] width 108 height 61
click at [488, 496] on button "button" at bounding box center [459, 505] width 108 height 61
click at [480, 485] on button "button" at bounding box center [459, 505] width 108 height 61
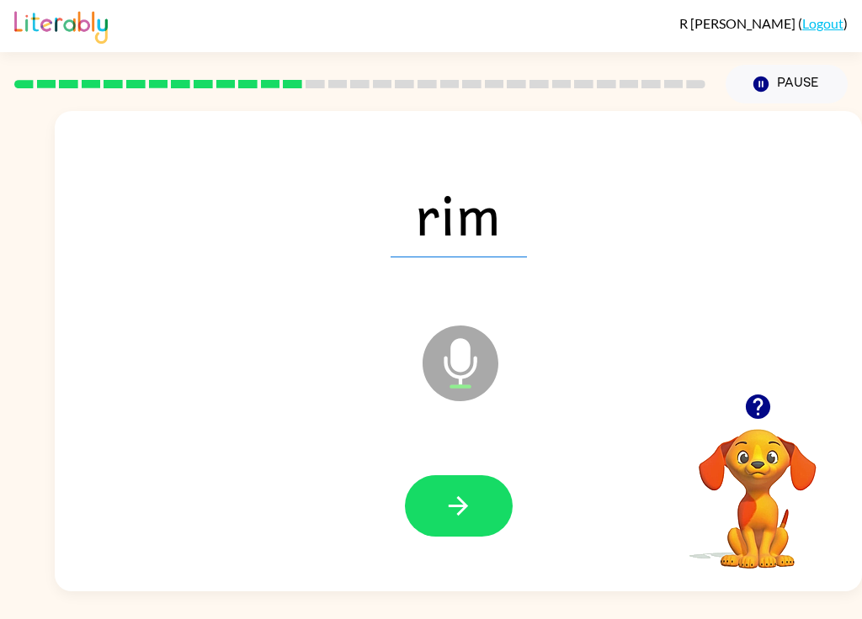
click at [489, 496] on button "button" at bounding box center [459, 505] width 108 height 61
click at [489, 516] on button "button" at bounding box center [459, 505] width 108 height 61
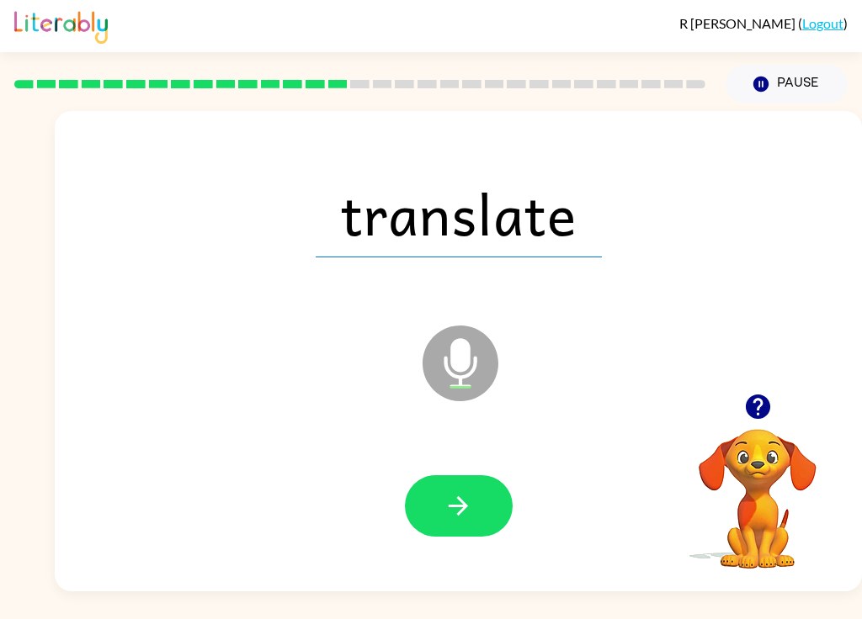
click at [482, 483] on button "button" at bounding box center [459, 505] width 108 height 61
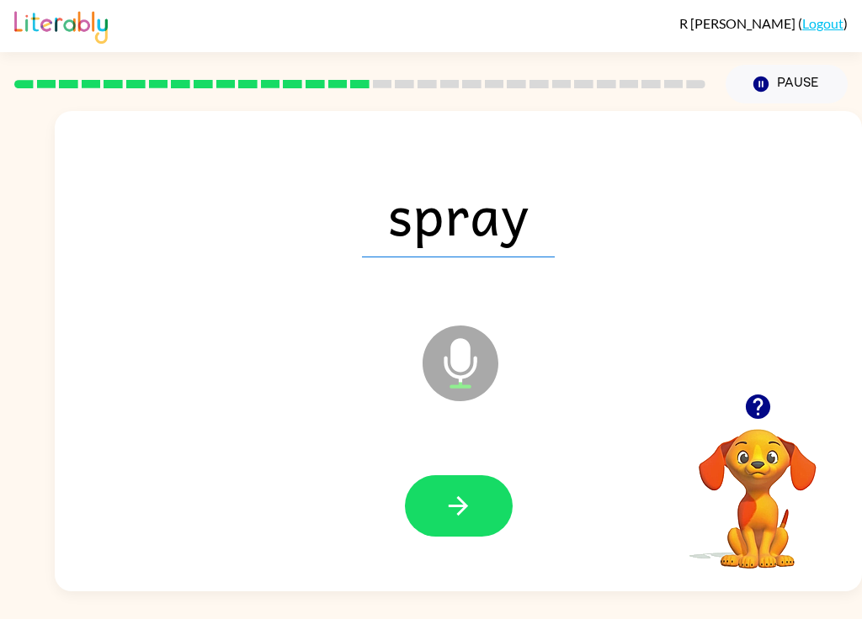
click at [477, 504] on button "button" at bounding box center [459, 505] width 108 height 61
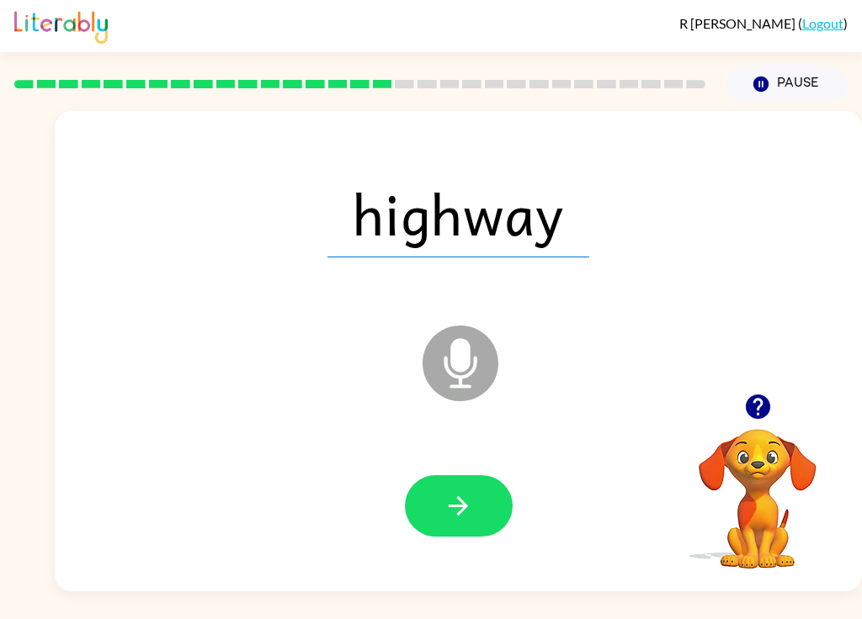
click at [464, 499] on icon "button" at bounding box center [457, 505] width 29 height 29
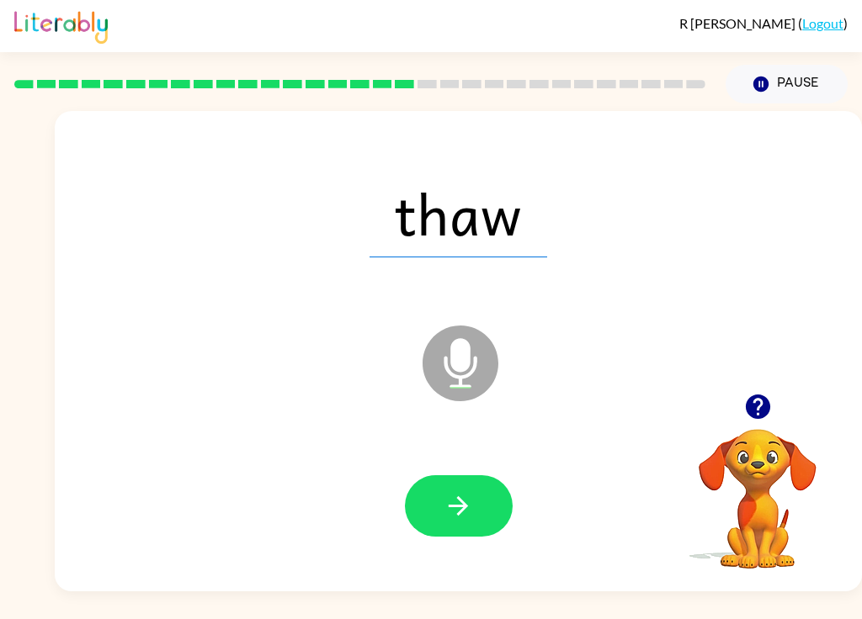
click at [481, 507] on button "button" at bounding box center [459, 505] width 108 height 61
click at [492, 500] on button "button" at bounding box center [459, 505] width 108 height 61
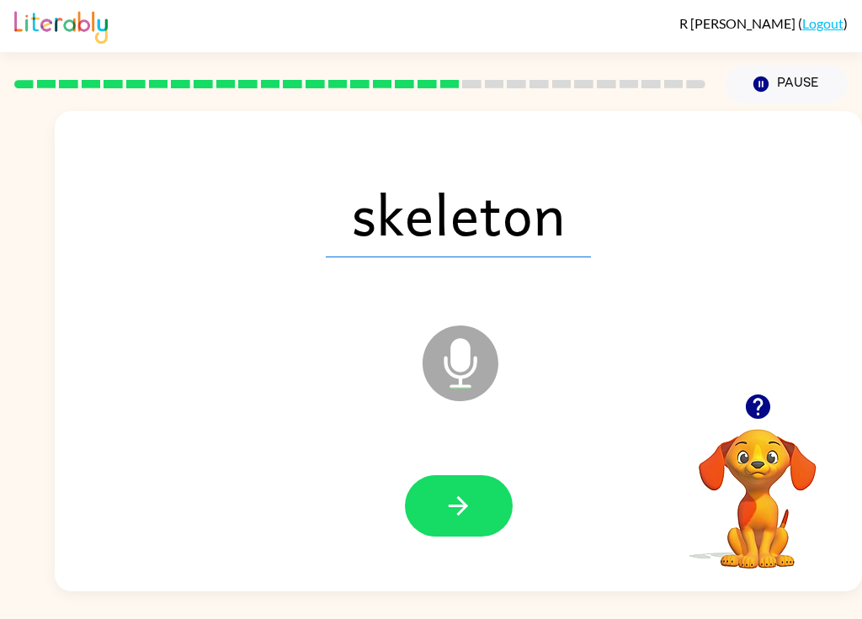
click at [481, 478] on button "button" at bounding box center [459, 505] width 108 height 61
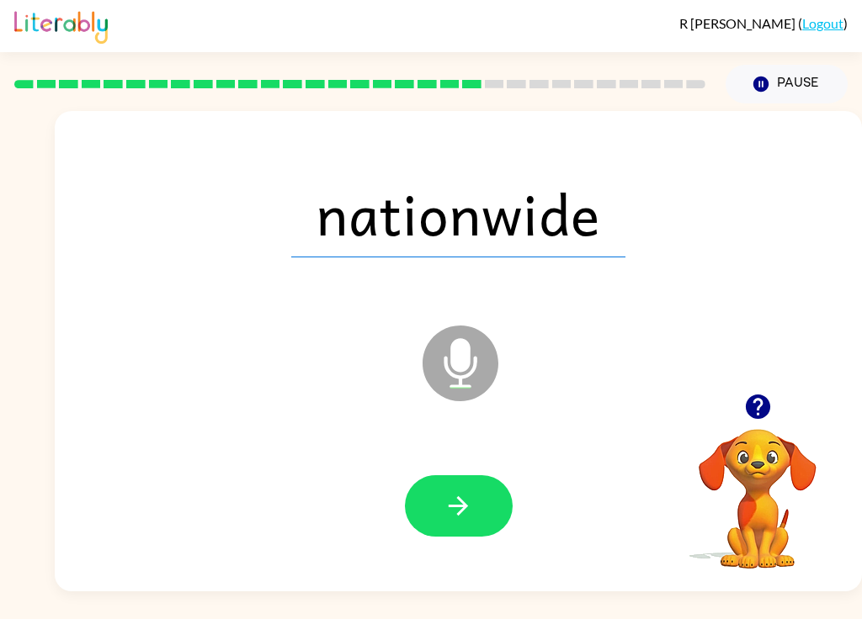
click at [484, 485] on button "button" at bounding box center [459, 505] width 108 height 61
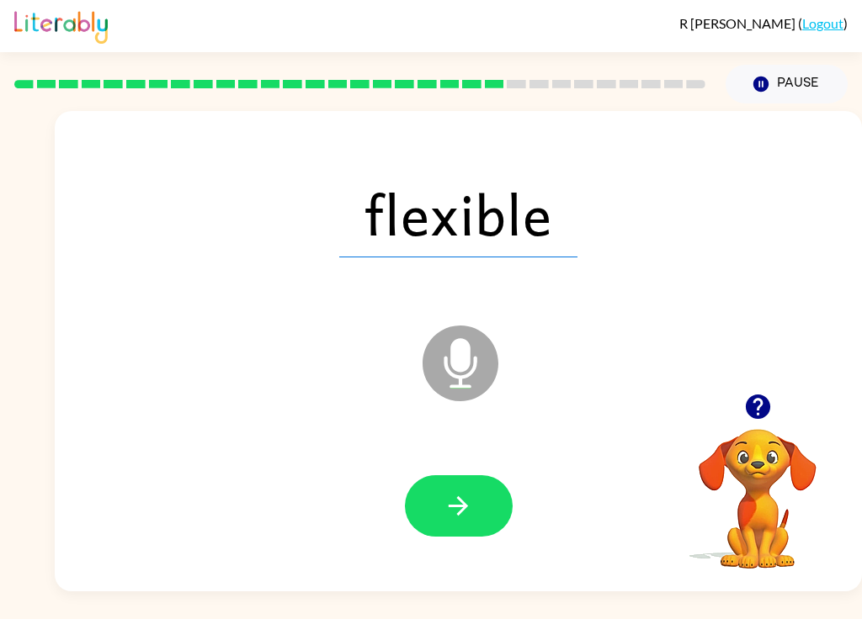
click at [481, 505] on button "button" at bounding box center [459, 505] width 108 height 61
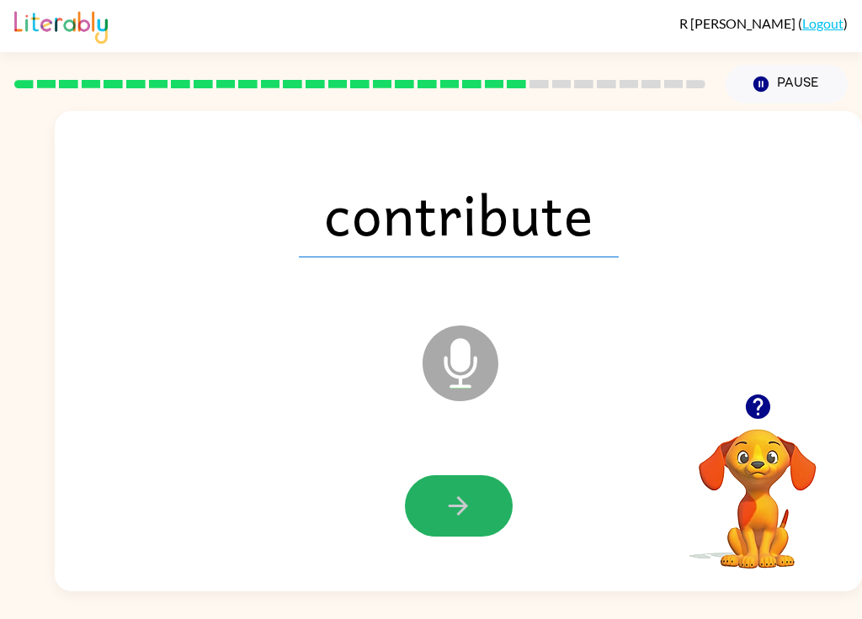
click at [501, 512] on button "button" at bounding box center [459, 505] width 108 height 61
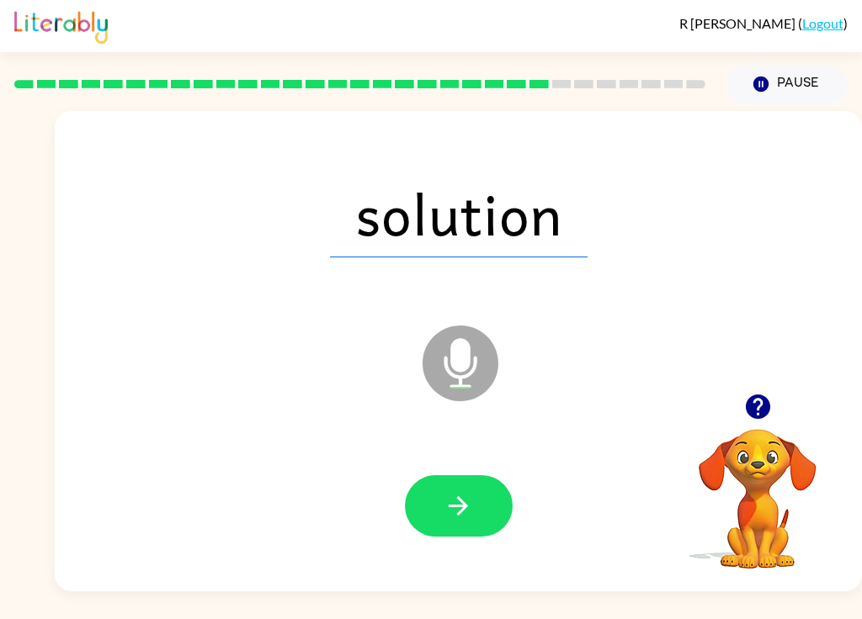
click at [473, 502] on button "button" at bounding box center [459, 505] width 108 height 61
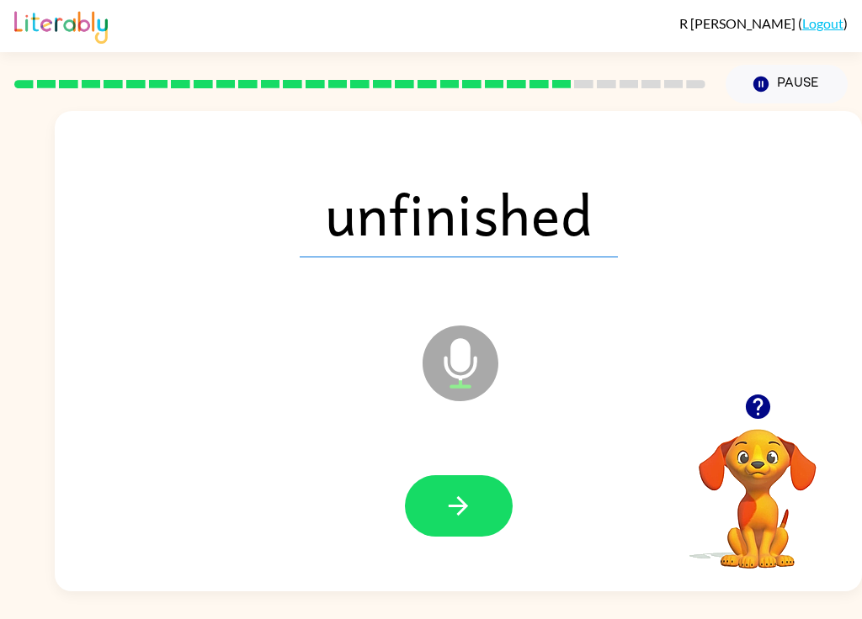
click at [475, 508] on button "button" at bounding box center [459, 505] width 108 height 61
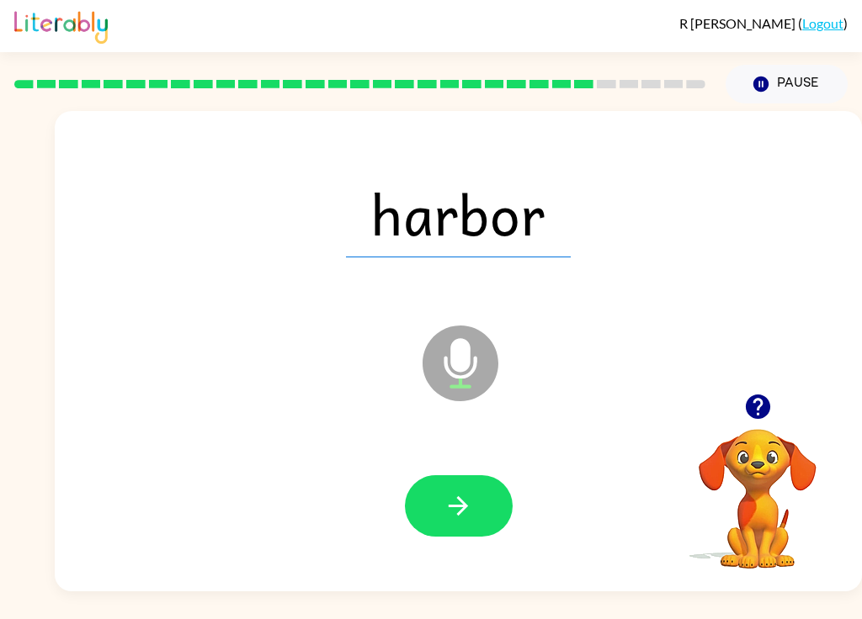
click at [494, 517] on button "button" at bounding box center [459, 505] width 108 height 61
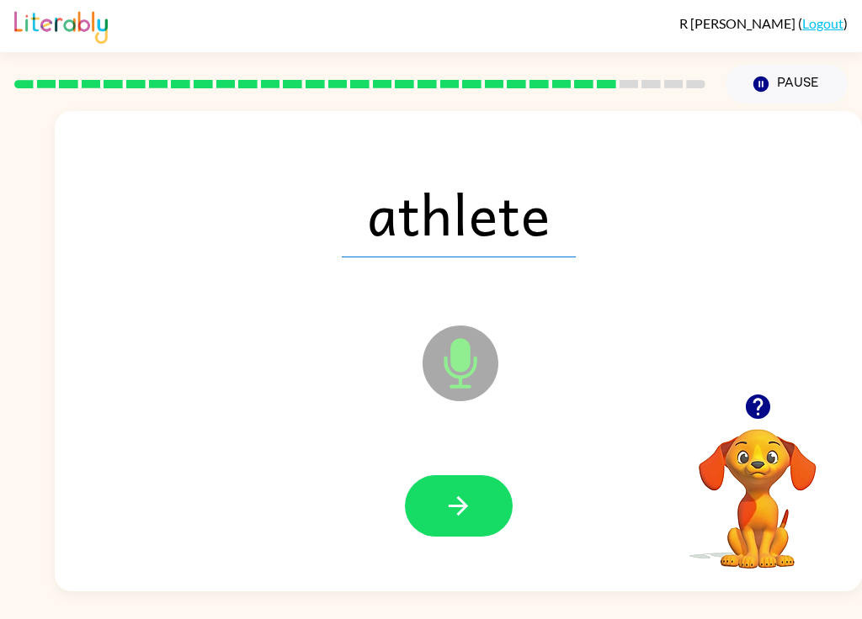
click at [493, 482] on button "button" at bounding box center [459, 505] width 108 height 61
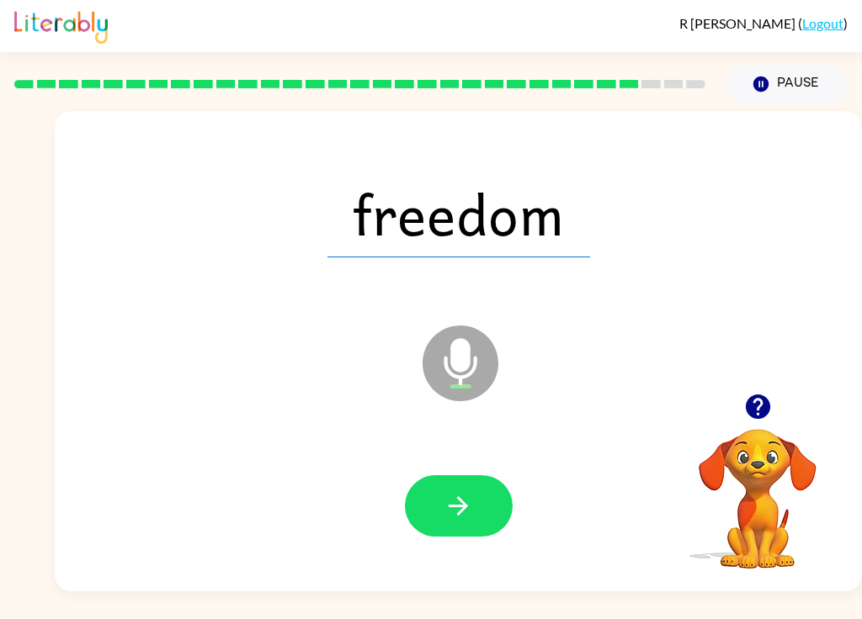
click at [489, 507] on button "button" at bounding box center [459, 505] width 108 height 61
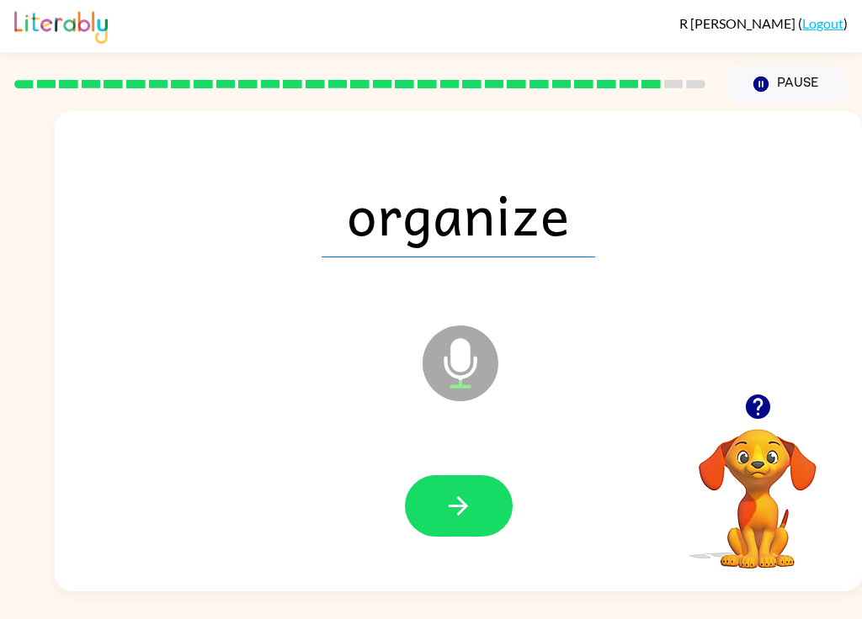
click at [503, 518] on button "button" at bounding box center [459, 505] width 108 height 61
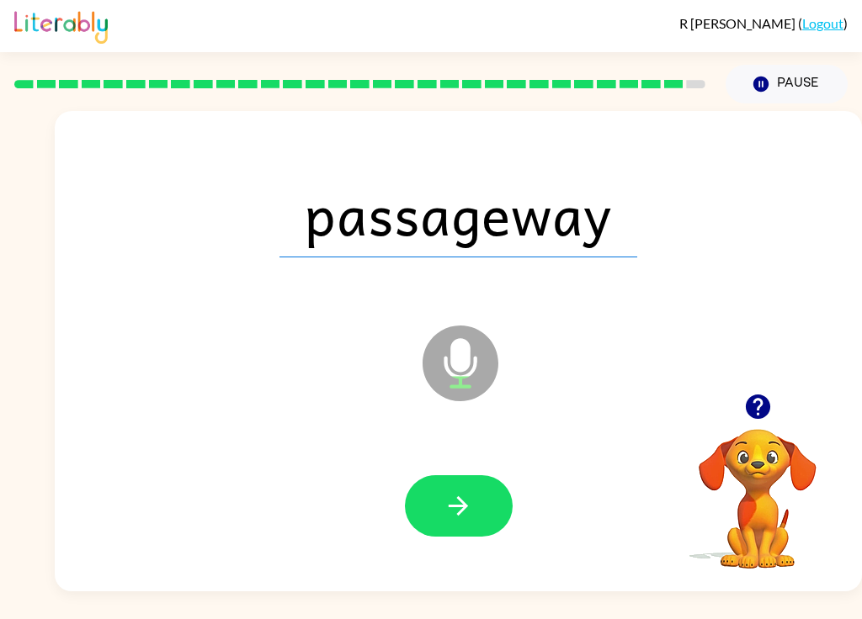
click at [489, 506] on button "button" at bounding box center [459, 505] width 108 height 61
